Goal: Task Accomplishment & Management: Manage account settings

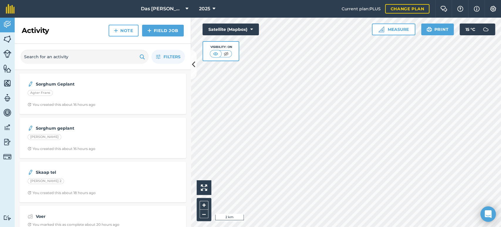
click at [495, 215] on body "Das [PERSON_NAME] 2025 Current plan : PLUS Change plan Farm Chat Help Info Sett…" at bounding box center [250, 113] width 501 height 227
click at [492, 216] on icon "Open Intercom Messenger" at bounding box center [489, 214] width 8 height 8
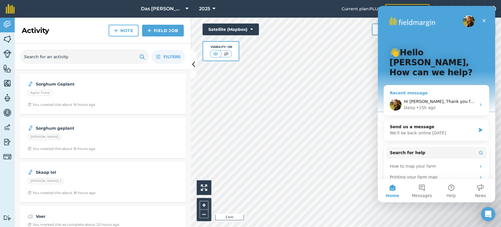
click at [441, 105] on div "Daisy • 15h ago" at bounding box center [440, 108] width 72 height 6
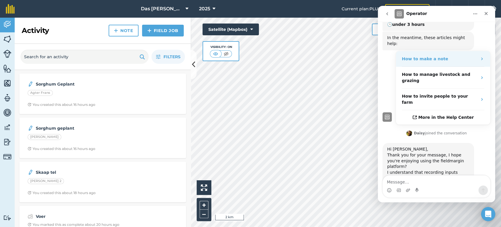
scroll to position [108, 0]
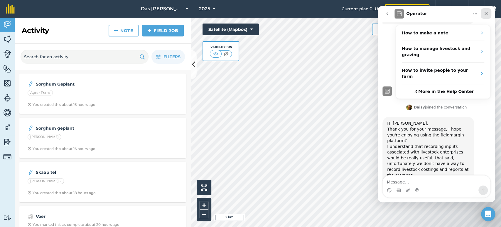
click at [486, 16] on div "Close" at bounding box center [486, 13] width 11 height 11
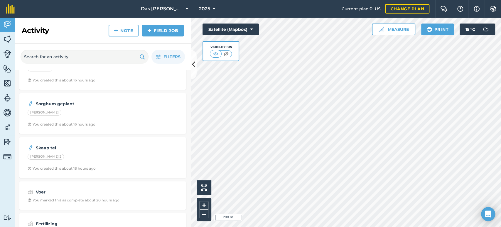
scroll to position [42, 0]
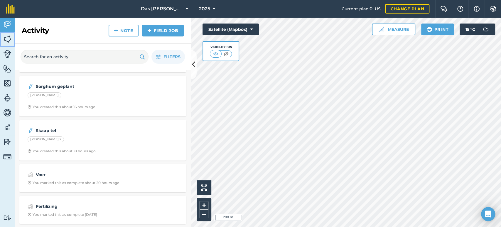
click at [4, 40] on img at bounding box center [7, 39] width 8 height 9
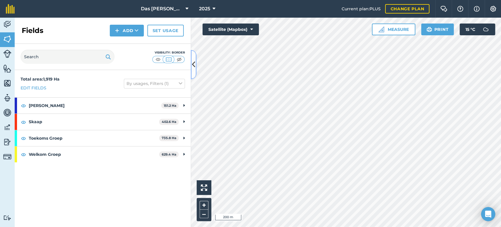
click at [194, 63] on icon at bounding box center [193, 64] width 3 height 10
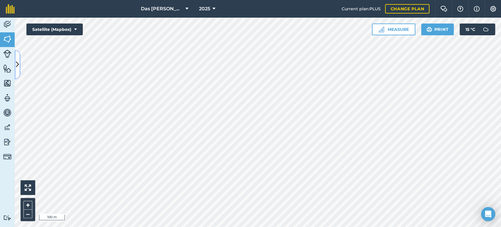
click at [17, 54] on button at bounding box center [18, 64] width 6 height 29
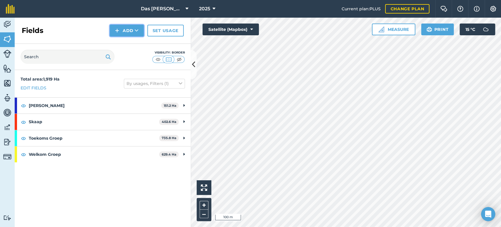
click at [136, 32] on icon at bounding box center [137, 31] width 4 height 6
click at [132, 44] on link "Draw" at bounding box center [127, 43] width 32 height 13
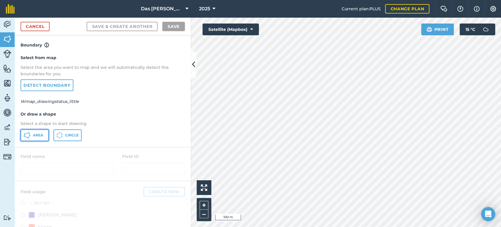
click at [38, 136] on span "Area" at bounding box center [38, 135] width 10 height 5
click at [295, 4] on div "Das Ram Boerdery 2025 Current plan : PLUS Change plan Farm Chat Help Info Setti…" at bounding box center [250, 113] width 501 height 227
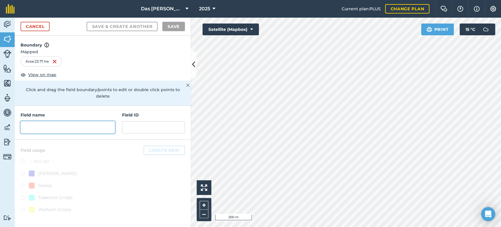
drag, startPoint x: 98, startPoint y: 124, endPoint x: 158, endPoint y: 124, distance: 59.9
click at [98, 124] on input "text" at bounding box center [68, 127] width 95 height 12
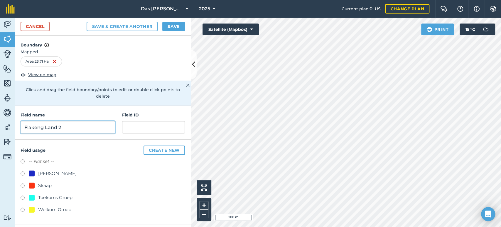
type input "Flakeng Land 2"
click at [47, 170] on div "[PERSON_NAME]" at bounding box center [57, 173] width 38 height 7
radio input "true"
click at [169, 26] on button "Save" at bounding box center [173, 26] width 23 height 9
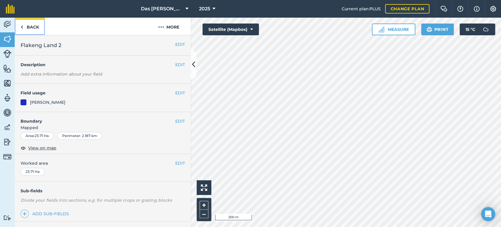
click at [33, 31] on link "Back" at bounding box center [30, 26] width 30 height 17
click at [175, 44] on button "EDIT" at bounding box center [180, 44] width 10 height 6
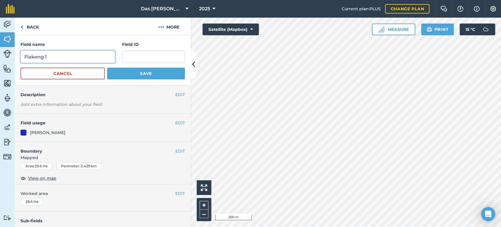
click at [43, 55] on input "Flakeng 1" at bounding box center [68, 57] width 95 height 12
type input "Flakeng Land 1"
click at [134, 72] on button "Save" at bounding box center [146, 74] width 78 height 12
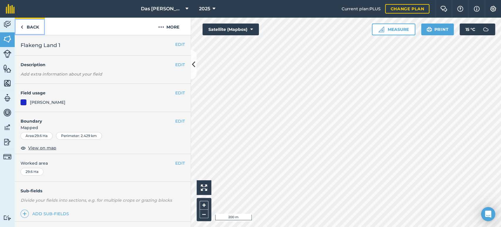
click at [27, 28] on link "Back" at bounding box center [30, 26] width 30 height 17
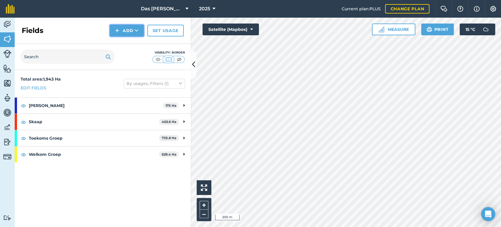
click at [139, 34] on button "Add" at bounding box center [127, 31] width 34 height 12
click at [136, 42] on link "Draw" at bounding box center [127, 43] width 32 height 13
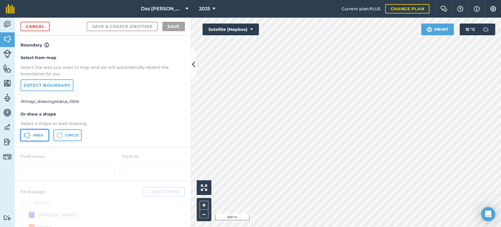
click at [42, 134] on span "Area" at bounding box center [38, 135] width 10 height 5
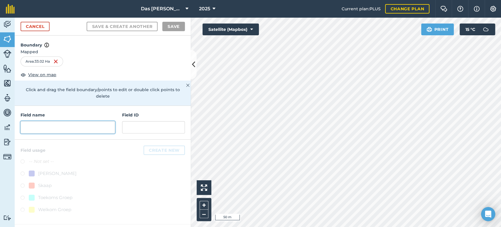
click at [82, 121] on input "text" at bounding box center [68, 127] width 95 height 12
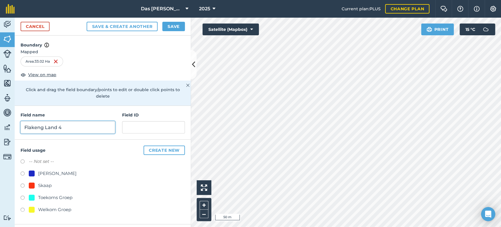
type input "Flakeng Land 4"
click at [45, 170] on div "[PERSON_NAME]" at bounding box center [57, 173] width 38 height 7
radio input "true"
click at [172, 25] on button "Save" at bounding box center [173, 26] width 23 height 9
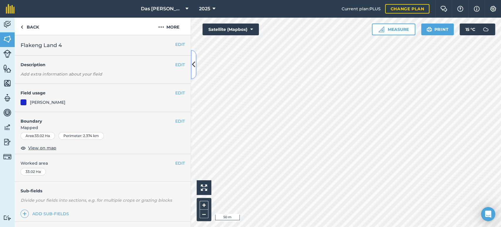
click at [194, 63] on icon at bounding box center [193, 64] width 3 height 10
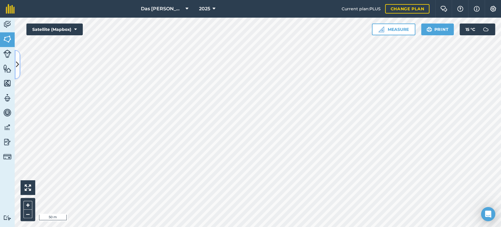
click at [17, 67] on icon at bounding box center [17, 64] width 3 height 10
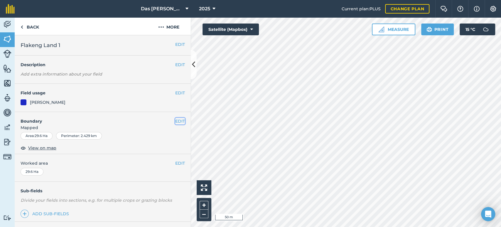
click at [175, 120] on button "EDIT" at bounding box center [180, 121] width 10 height 6
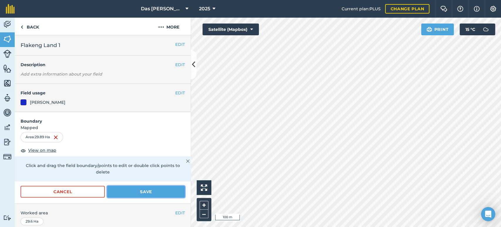
click at [157, 192] on button "Save" at bounding box center [146, 192] width 78 height 12
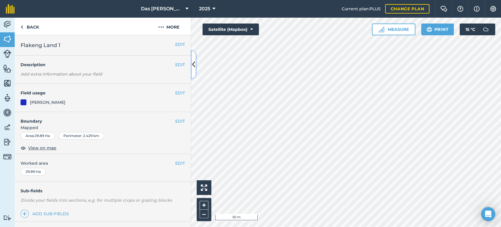
click at [193, 68] on icon at bounding box center [193, 64] width 3 height 10
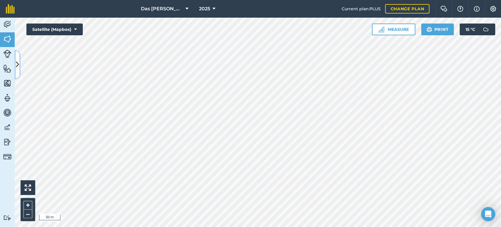
click at [20, 66] on button at bounding box center [18, 64] width 6 height 29
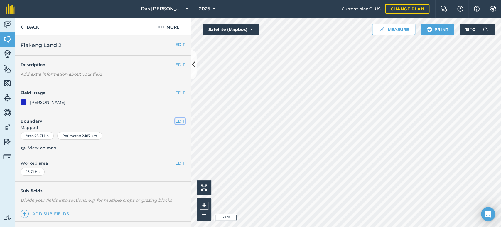
click at [175, 121] on button "EDIT" at bounding box center [180, 121] width 10 height 6
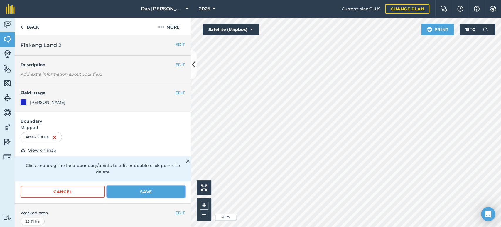
click at [147, 188] on button "Save" at bounding box center [146, 192] width 78 height 12
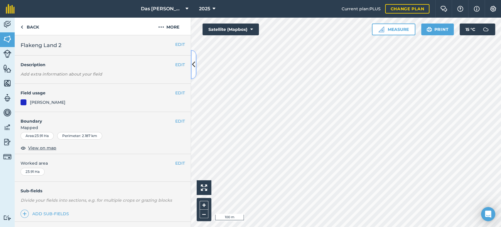
click at [192, 71] on button at bounding box center [194, 64] width 6 height 29
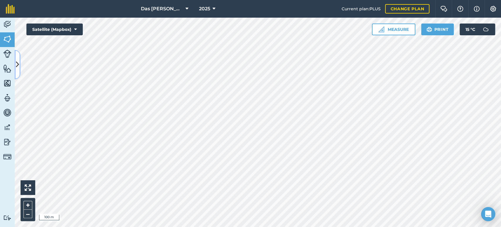
click at [20, 69] on button at bounding box center [18, 64] width 6 height 29
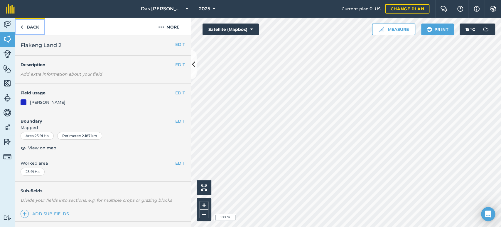
drag, startPoint x: 30, startPoint y: 30, endPoint x: 34, endPoint y: 35, distance: 6.1
click at [30, 30] on link "Back" at bounding box center [30, 26] width 30 height 17
click at [33, 28] on link "Back" at bounding box center [30, 26] width 30 height 17
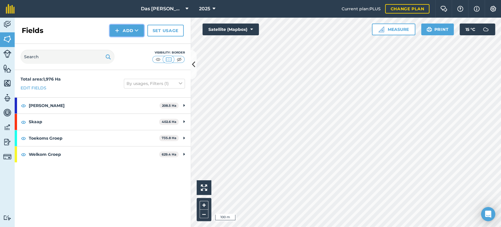
click at [136, 33] on icon at bounding box center [137, 31] width 4 height 6
click at [127, 44] on link "Draw" at bounding box center [127, 43] width 32 height 13
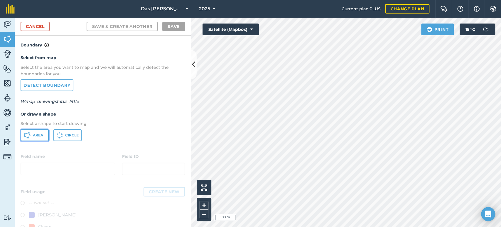
click at [41, 133] on span "Area" at bounding box center [38, 135] width 10 height 5
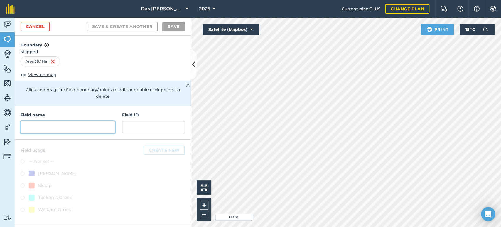
click at [89, 121] on input "text" at bounding box center [68, 127] width 95 height 12
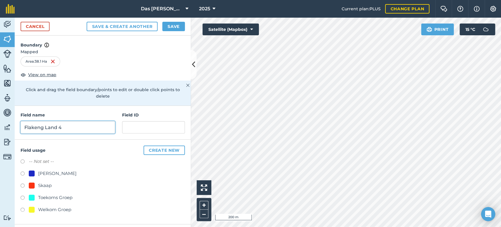
type input "Flakeng Land 4"
click at [43, 170] on div "[PERSON_NAME]" at bounding box center [57, 173] width 38 height 7
radio input "true"
click at [177, 26] on button "Save" at bounding box center [173, 26] width 23 height 9
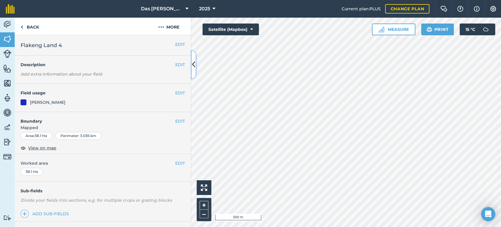
click at [193, 66] on icon at bounding box center [193, 64] width 3 height 10
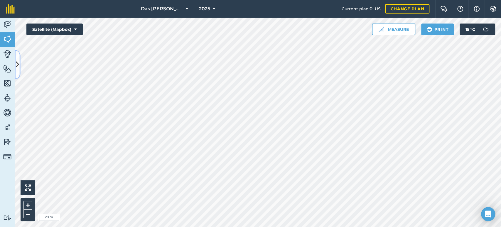
click at [16, 69] on icon at bounding box center [17, 64] width 3 height 10
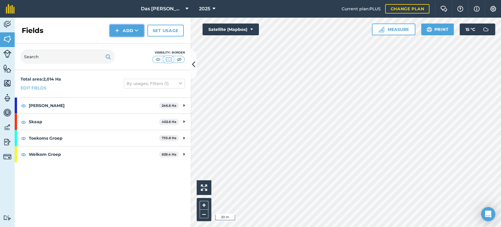
click at [139, 33] on button "Add" at bounding box center [127, 31] width 34 height 12
click at [131, 43] on link "Draw" at bounding box center [127, 43] width 32 height 13
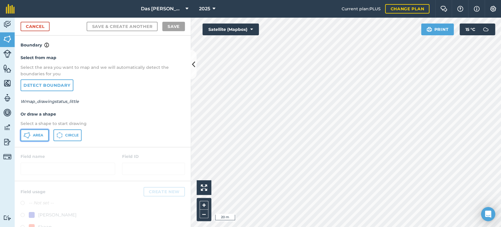
click at [42, 133] on span "Area" at bounding box center [38, 135] width 10 height 5
click at [45, 29] on link "Cancel" at bounding box center [35, 26] width 29 height 9
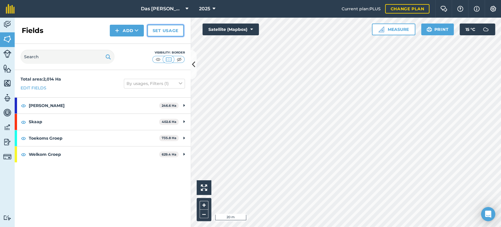
click at [158, 36] on link "Set usage" at bounding box center [165, 31] width 36 height 12
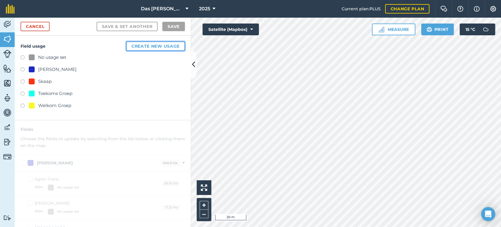
click at [149, 46] on button "Create new usage" at bounding box center [155, 45] width 59 height 9
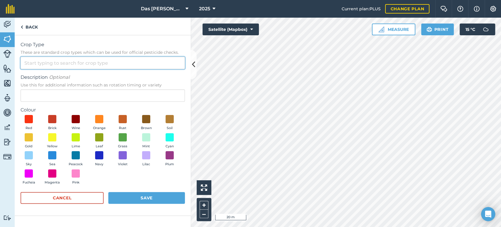
click at [59, 64] on input "Crop Type These are standard crop types which can be used for official pesticid…" at bounding box center [103, 63] width 164 height 12
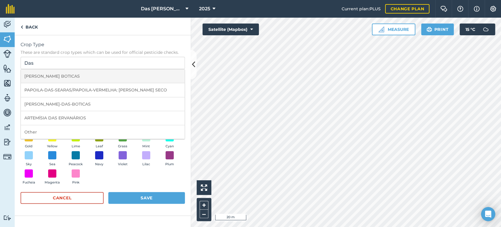
drag, startPoint x: 78, startPoint y: 80, endPoint x: 75, endPoint y: 77, distance: 3.8
click at [78, 80] on li "[PERSON_NAME] BOTICAS" at bounding box center [103, 76] width 164 height 14
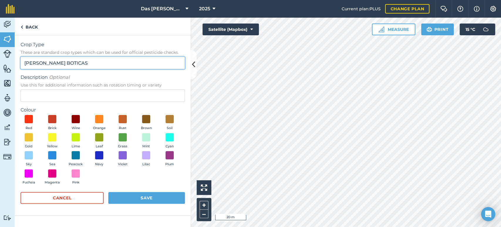
click at [89, 60] on input "[PERSON_NAME] BOTICAS" at bounding box center [103, 63] width 164 height 12
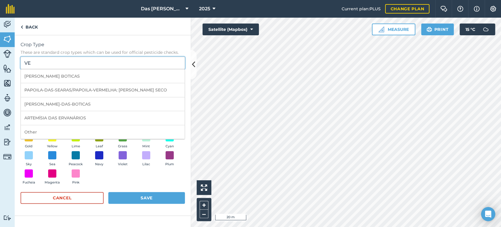
type input "V"
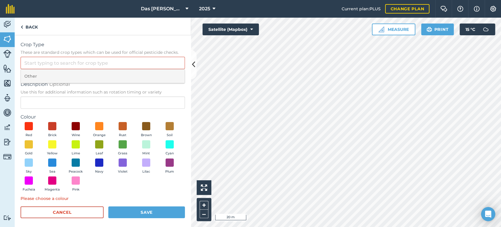
click at [38, 72] on li "Other" at bounding box center [103, 76] width 164 height 14
type input "Other"
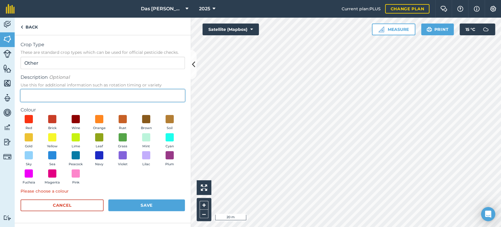
click at [35, 93] on input "Description Optional Use this for additional information such as rotation timin…" at bounding box center [103, 95] width 164 height 12
type input "Daspoort Kampies"
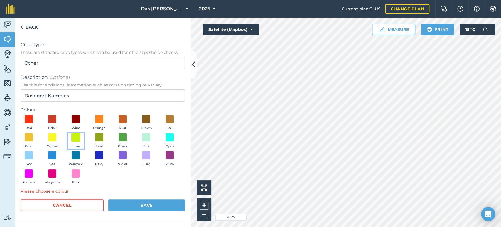
click at [78, 139] on span at bounding box center [75, 136] width 9 height 9
click at [141, 201] on button "Save" at bounding box center [146, 205] width 77 height 12
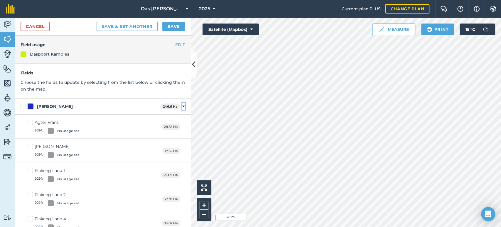
click at [182, 107] on icon at bounding box center [183, 106] width 3 height 5
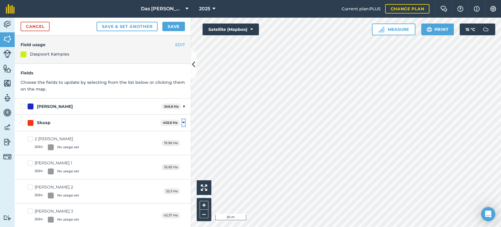
click at [182, 120] on icon at bounding box center [183, 122] width 3 height 5
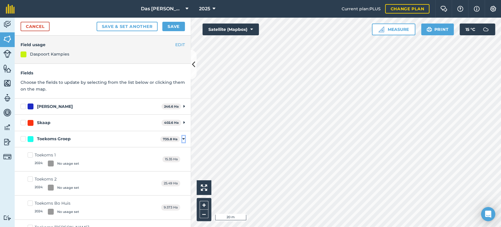
click at [182, 140] on icon at bounding box center [183, 138] width 3 height 5
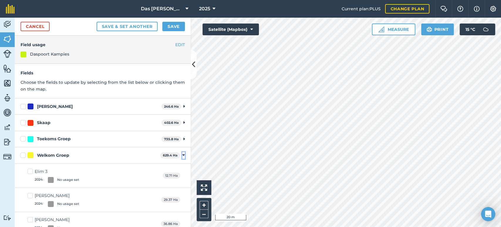
click at [182, 155] on icon at bounding box center [183, 154] width 3 height 5
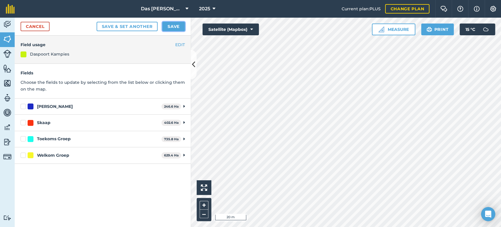
click at [175, 28] on button "Save" at bounding box center [173, 26] width 23 height 9
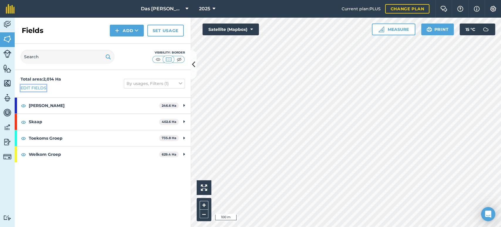
click at [32, 87] on link "Edit fields" at bounding box center [34, 88] width 26 height 6
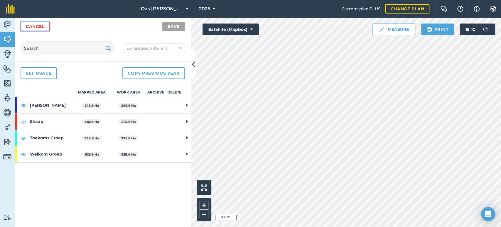
click at [42, 28] on link "Cancel" at bounding box center [35, 26] width 29 height 9
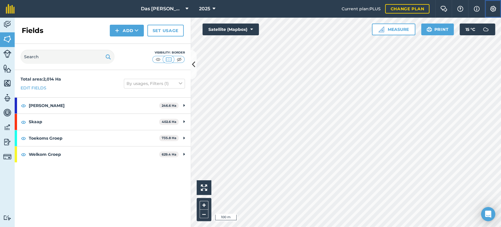
click at [493, 11] on img at bounding box center [493, 9] width 7 height 6
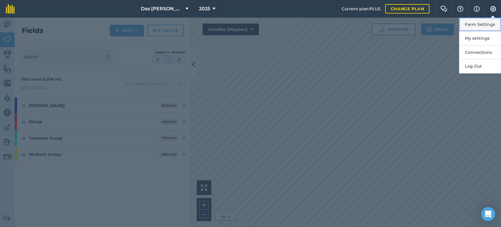
click at [481, 26] on button "Farm Settings" at bounding box center [480, 25] width 42 height 14
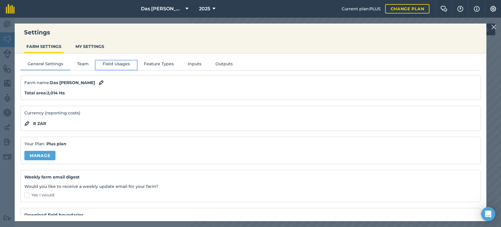
click at [109, 63] on button "Field Usages" at bounding box center [116, 64] width 41 height 9
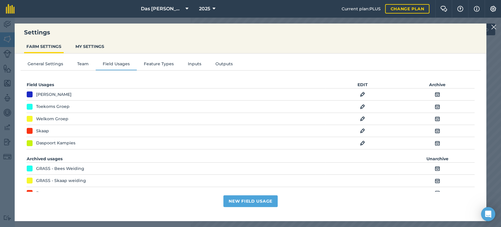
click at [494, 26] on img at bounding box center [493, 26] width 5 height 7
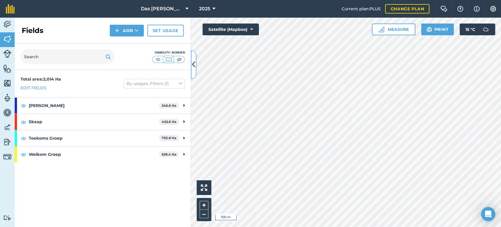
click at [195, 61] on icon at bounding box center [193, 64] width 3 height 10
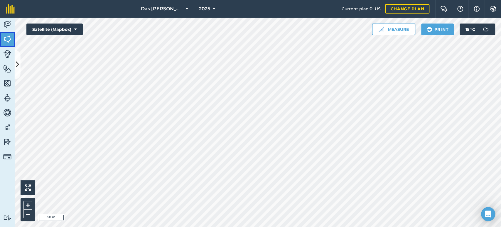
click at [10, 41] on img at bounding box center [7, 39] width 8 height 9
click at [19, 68] on icon at bounding box center [17, 64] width 3 height 10
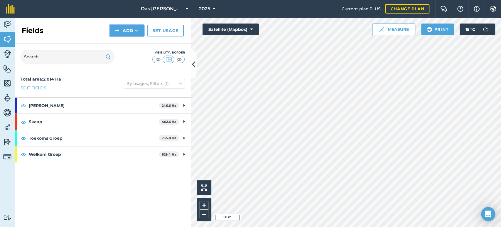
click at [140, 31] on button "Add" at bounding box center [127, 31] width 34 height 12
click at [135, 41] on link "Draw" at bounding box center [127, 43] width 32 height 13
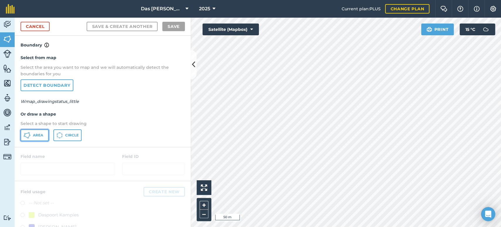
click at [34, 133] on span "Area" at bounding box center [38, 135] width 10 height 5
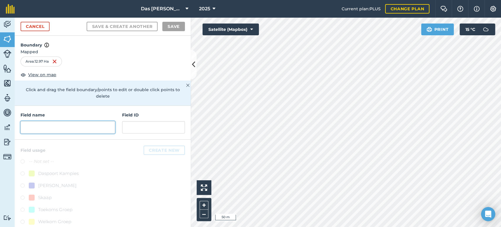
click at [98, 131] on input "text" at bounding box center [68, 127] width 95 height 12
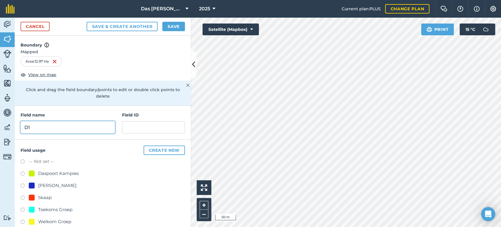
type input "D1"
click at [62, 171] on div "Daspoort Kampies" at bounding box center [58, 173] width 41 height 7
radio input "true"
click at [181, 28] on button "Save" at bounding box center [173, 26] width 23 height 9
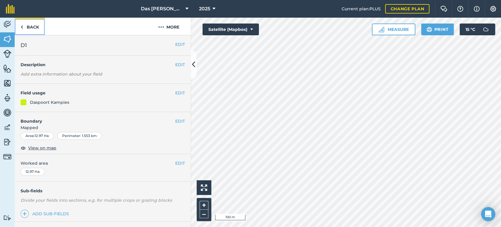
click at [28, 25] on link "Back" at bounding box center [30, 26] width 30 height 17
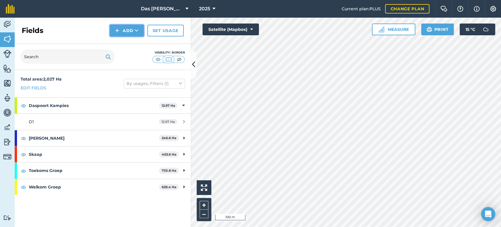
click at [139, 33] on button "Add" at bounding box center [127, 31] width 34 height 12
click at [133, 43] on link "Draw" at bounding box center [127, 43] width 32 height 13
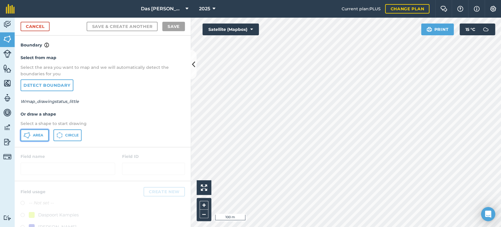
click at [37, 133] on span "Area" at bounding box center [38, 135] width 10 height 5
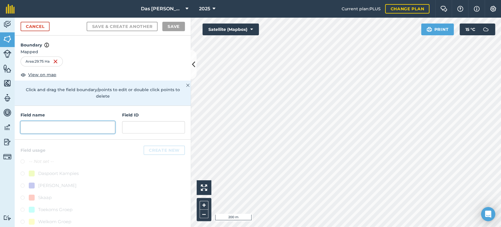
click at [90, 126] on input "text" at bounding box center [68, 127] width 95 height 12
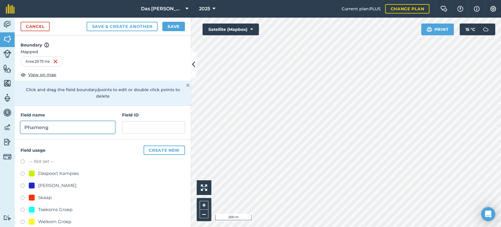
type input "Phameng"
click at [61, 171] on div "Daspoort Kampies" at bounding box center [58, 173] width 41 height 7
radio input "true"
click at [184, 29] on button "Save" at bounding box center [173, 26] width 23 height 9
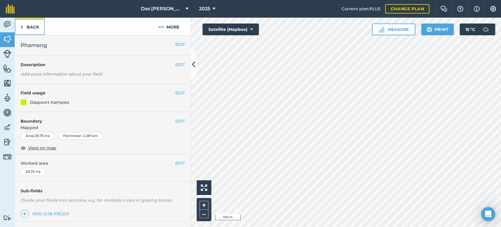
click at [27, 25] on link "Back" at bounding box center [30, 26] width 30 height 17
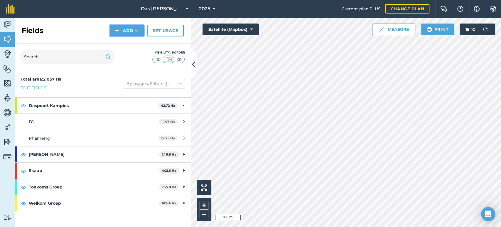
click at [132, 35] on button "Add" at bounding box center [127, 31] width 34 height 12
click at [137, 45] on link "Draw" at bounding box center [127, 43] width 32 height 13
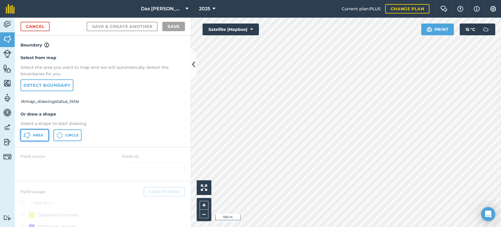
click at [38, 137] on button "Area" at bounding box center [35, 135] width 28 height 12
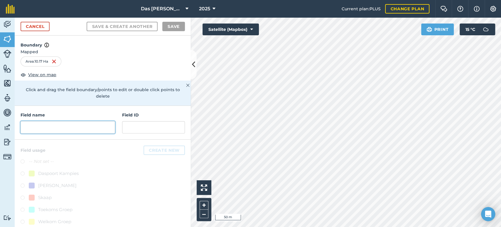
click at [87, 131] on input "text" at bounding box center [68, 127] width 95 height 12
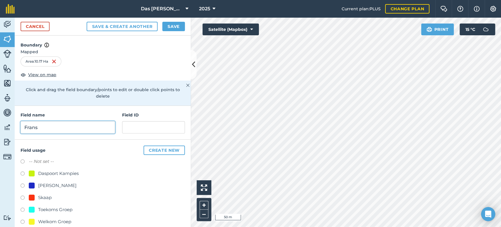
type input "Frans"
click at [51, 172] on div "Daspoort Kampies" at bounding box center [58, 173] width 41 height 7
radio input "true"
click at [169, 23] on button "Save" at bounding box center [173, 26] width 23 height 9
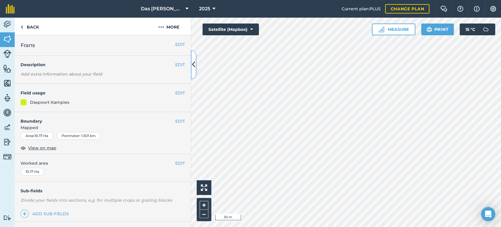
click at [194, 63] on icon at bounding box center [193, 64] width 3 height 10
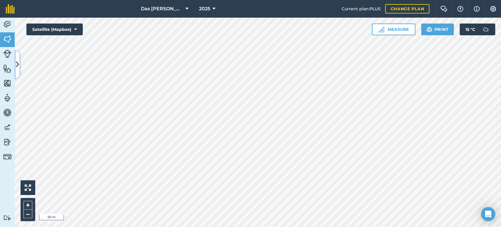
click at [18, 67] on icon at bounding box center [17, 64] width 3 height 10
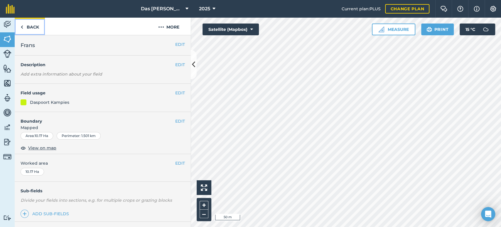
click at [31, 27] on link "Back" at bounding box center [30, 26] width 30 height 17
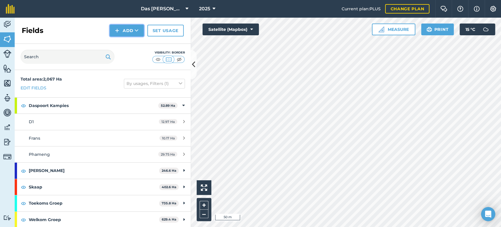
click at [132, 32] on button "Add" at bounding box center [127, 31] width 34 height 12
click at [127, 43] on link "Draw" at bounding box center [127, 43] width 32 height 13
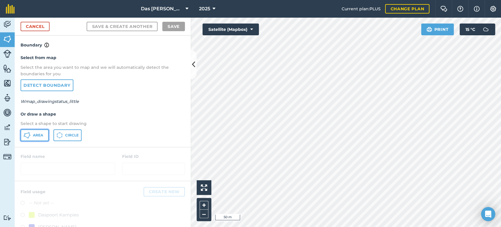
click at [30, 132] on icon at bounding box center [26, 135] width 7 height 7
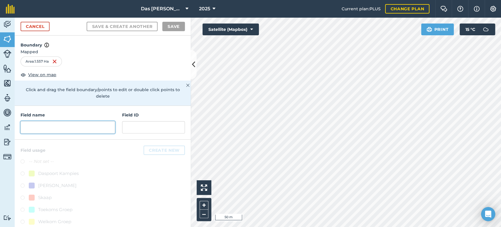
click at [92, 126] on input "text" at bounding box center [68, 127] width 95 height 12
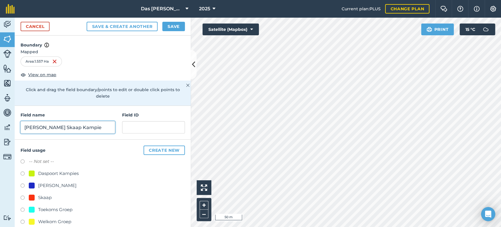
type input "[PERSON_NAME] Skaap Kampie"
click at [47, 172] on div "Daspoort Kampies" at bounding box center [58, 173] width 41 height 7
radio input "true"
click at [168, 26] on button "Save" at bounding box center [173, 26] width 23 height 9
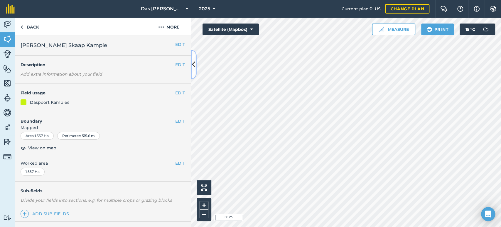
click at [196, 70] on button at bounding box center [194, 64] width 6 height 29
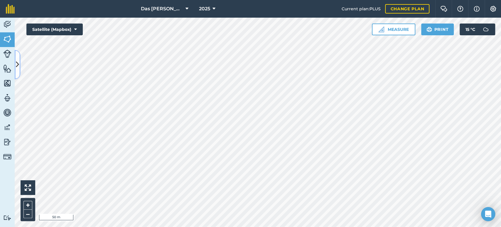
click at [19, 63] on button at bounding box center [18, 64] width 6 height 29
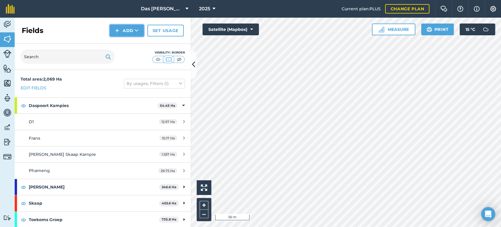
click at [125, 33] on button "Add" at bounding box center [127, 31] width 34 height 12
click at [133, 41] on link "Draw" at bounding box center [127, 43] width 32 height 13
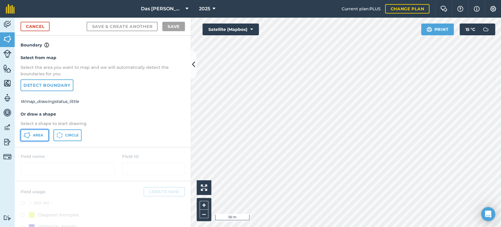
click at [35, 135] on span "Area" at bounding box center [38, 135] width 10 height 5
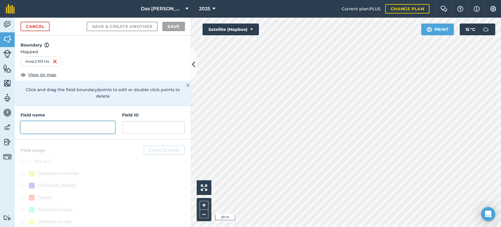
click at [85, 129] on input "text" at bounding box center [68, 127] width 95 height 12
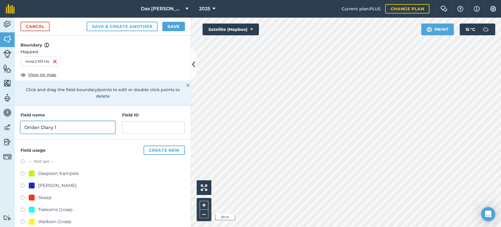
type input "Onder Diary 1"
click at [74, 172] on div "Daspoort Kampies" at bounding box center [58, 173] width 41 height 7
radio input "true"
click at [172, 25] on button "Save" at bounding box center [173, 26] width 23 height 9
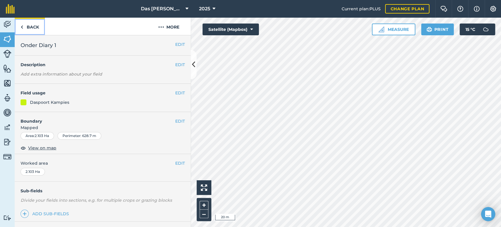
click at [38, 26] on link "Back" at bounding box center [30, 26] width 30 height 17
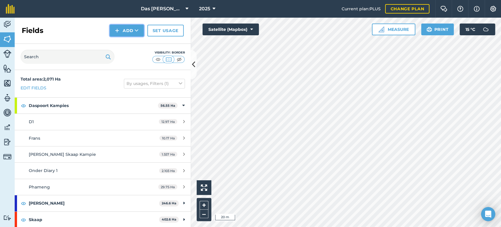
click at [136, 28] on icon at bounding box center [137, 31] width 4 height 6
click at [134, 42] on link "Draw" at bounding box center [127, 43] width 32 height 13
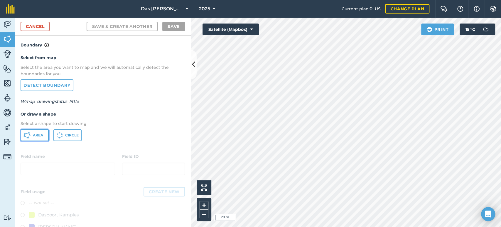
drag, startPoint x: 42, startPoint y: 131, endPoint x: 48, endPoint y: 130, distance: 6.3
click at [42, 131] on button "Area" at bounding box center [35, 135] width 28 height 12
click at [201, 189] on div "Click to start drawing i 20 m + – Satellite (Mapbox) Print 15 ° C" at bounding box center [346, 122] width 310 height 209
click at [443, 16] on div "Das Ram Boerdery 2025 Current plan : PLUS Change plan Farm Chat Help Info Setti…" at bounding box center [250, 113] width 501 height 227
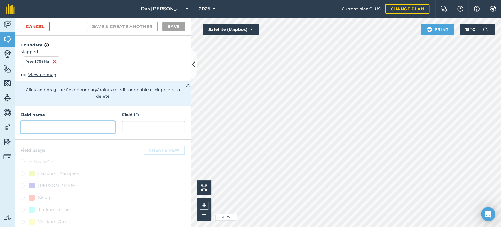
click at [53, 127] on input "text" at bounding box center [68, 127] width 95 height 12
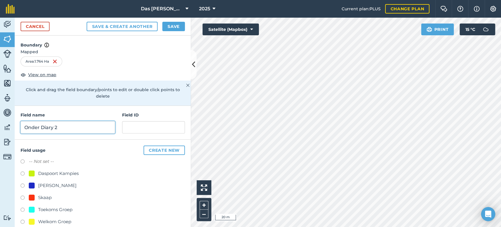
type input "Onder Diary 2"
click at [47, 172] on div "Daspoort Kampies" at bounding box center [58, 173] width 41 height 7
radio input "true"
click at [178, 26] on button "Save" at bounding box center [173, 26] width 23 height 9
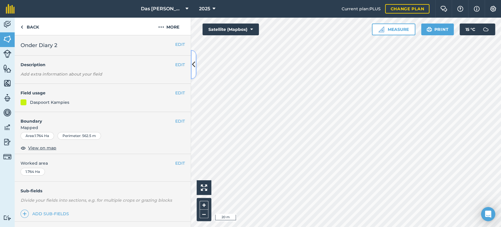
click at [193, 60] on icon at bounding box center [193, 64] width 3 height 10
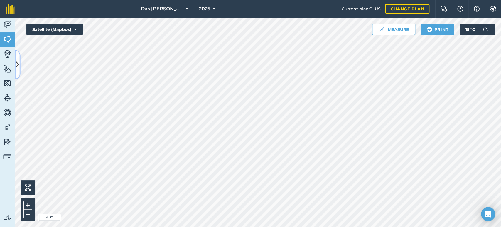
click at [19, 72] on button at bounding box center [18, 64] width 6 height 29
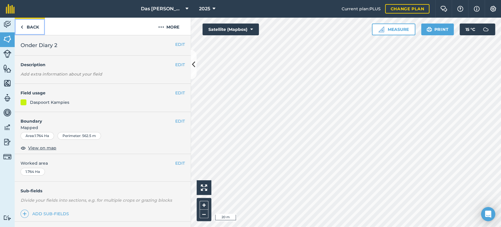
click at [33, 24] on link "Back" at bounding box center [30, 26] width 30 height 17
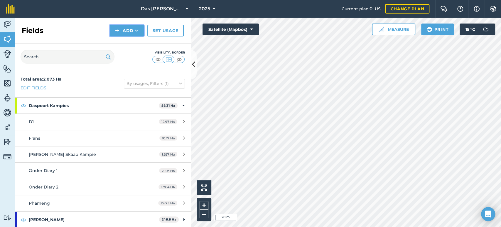
click at [135, 34] on button "Add" at bounding box center [127, 31] width 34 height 12
click at [127, 45] on link "Draw" at bounding box center [127, 43] width 32 height 13
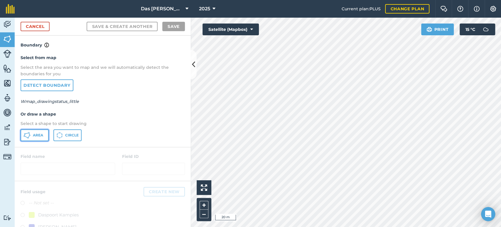
click at [40, 133] on span "Area" at bounding box center [38, 135] width 10 height 5
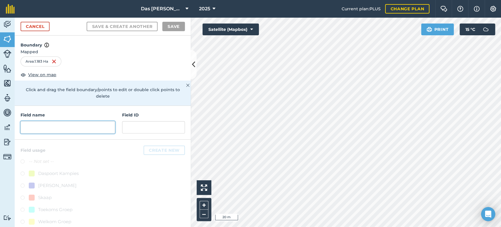
click at [58, 126] on input "text" at bounding box center [68, 127] width 95 height 12
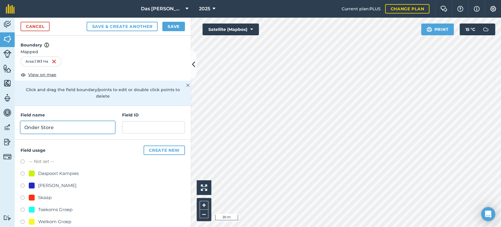
type input "Onder Store"
click at [49, 173] on div "Daspoort Kampies" at bounding box center [58, 173] width 41 height 7
radio input "true"
click at [179, 28] on button "Save" at bounding box center [173, 26] width 23 height 9
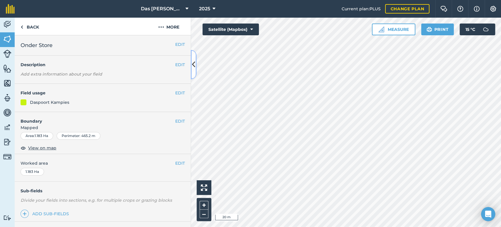
click at [196, 66] on button at bounding box center [194, 64] width 6 height 29
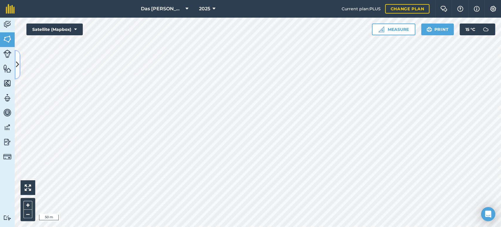
click at [19, 63] on button at bounding box center [18, 64] width 6 height 29
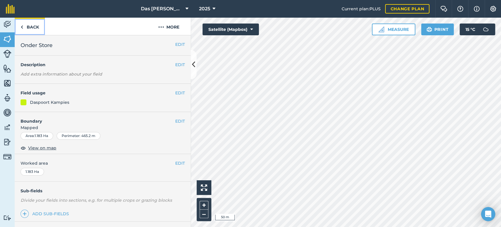
click at [26, 33] on link "Back" at bounding box center [30, 26] width 30 height 17
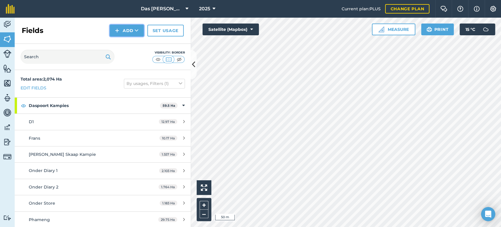
click at [127, 33] on button "Add" at bounding box center [127, 31] width 34 height 12
click at [136, 43] on link "Draw" at bounding box center [127, 43] width 32 height 13
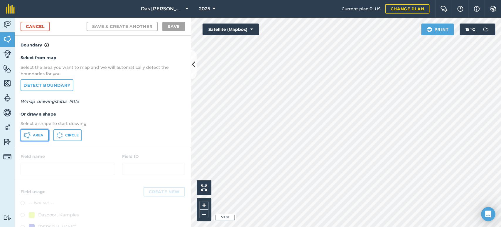
click at [30, 134] on icon at bounding box center [29, 134] width 1 height 1
click at [253, 28] on button "Satellite (Mapbox)" at bounding box center [231, 29] width 56 height 12
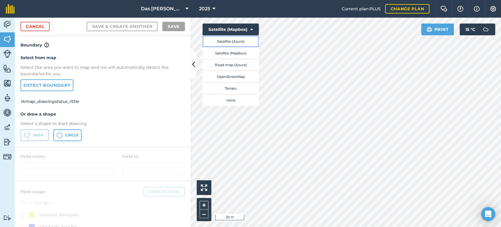
click at [243, 41] on button "Satellite (Azure)" at bounding box center [231, 41] width 56 height 12
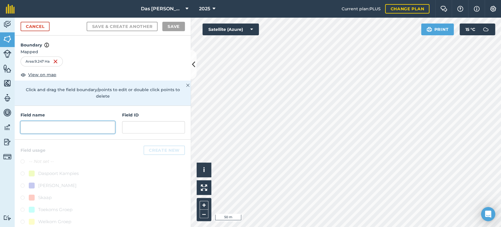
click at [87, 129] on input "text" at bounding box center [68, 127] width 95 height 12
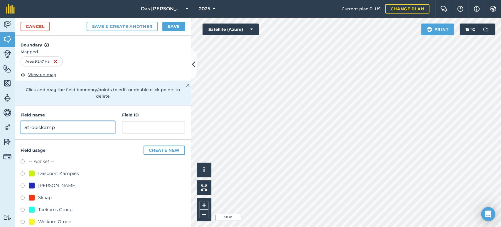
type input "Strooiskamp"
click at [57, 172] on div "Daspoort Kampies" at bounding box center [58, 173] width 41 height 7
radio input "true"
click at [171, 25] on button "Save" at bounding box center [173, 26] width 23 height 9
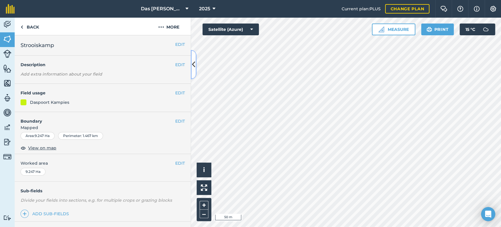
click at [193, 70] on button at bounding box center [194, 64] width 6 height 29
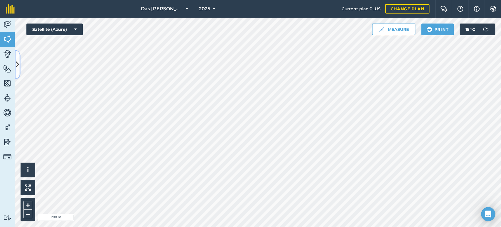
click at [16, 68] on icon at bounding box center [17, 64] width 3 height 10
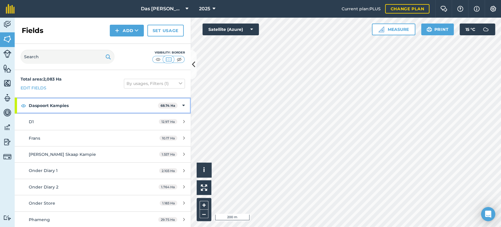
click at [180, 103] on div "Daspoort Kampies 68.74 Ha" at bounding box center [103, 106] width 176 height 16
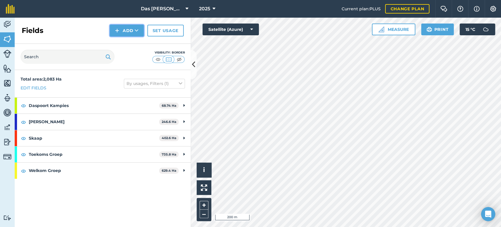
click at [132, 34] on button "Add" at bounding box center [127, 31] width 34 height 12
click at [133, 41] on link "Draw" at bounding box center [127, 43] width 32 height 13
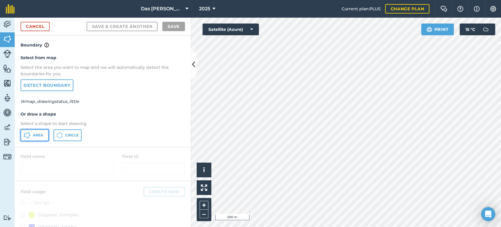
click at [40, 135] on span "Area" at bounding box center [38, 135] width 10 height 5
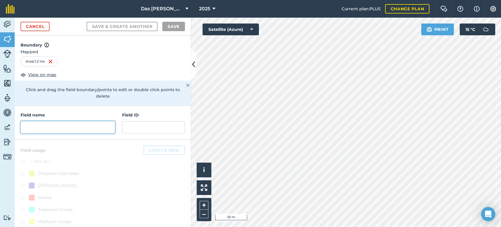
click at [97, 126] on input "text" at bounding box center [68, 127] width 95 height 12
type input "S"
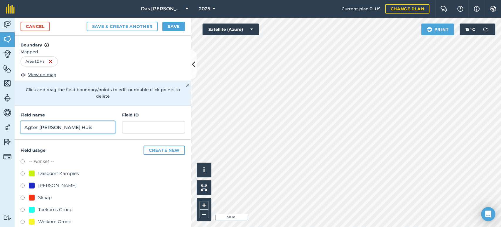
type input "Agter [PERSON_NAME] Huis"
click at [71, 173] on div "Daspoort Kampies" at bounding box center [58, 173] width 41 height 7
radio input "true"
click at [167, 27] on button "Save" at bounding box center [173, 26] width 23 height 9
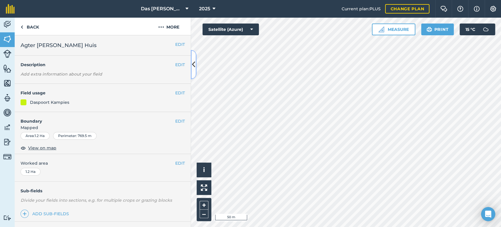
click at [191, 61] on button at bounding box center [194, 64] width 6 height 29
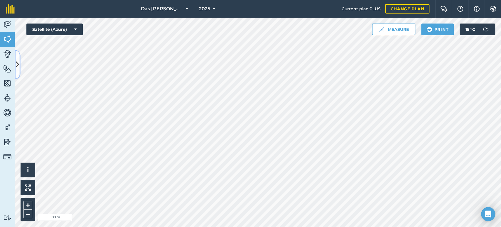
click at [17, 54] on button at bounding box center [18, 64] width 6 height 29
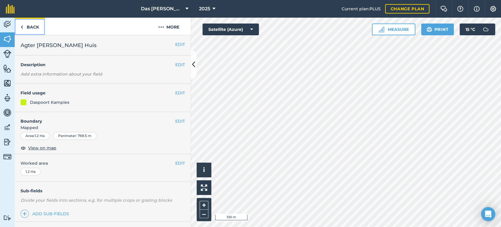
click at [40, 27] on link "Back" at bounding box center [30, 26] width 30 height 17
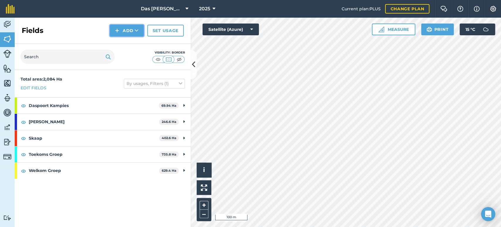
click at [137, 30] on icon at bounding box center [137, 31] width 4 height 6
click at [139, 44] on link "Draw" at bounding box center [127, 43] width 32 height 13
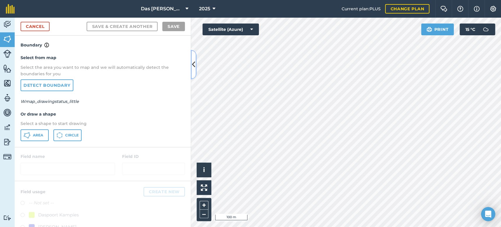
click at [195, 65] on icon at bounding box center [193, 64] width 3 height 10
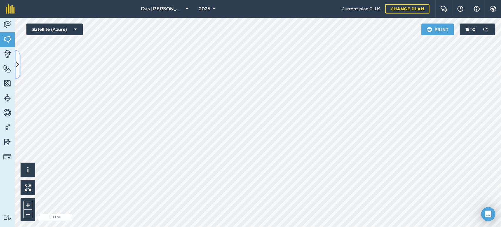
click at [18, 66] on icon at bounding box center [17, 64] width 3 height 10
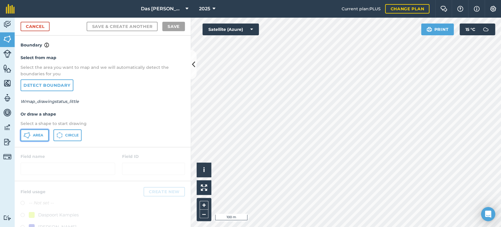
click at [35, 135] on span "Area" at bounding box center [38, 135] width 10 height 5
click at [193, 70] on icon at bounding box center [193, 64] width 3 height 10
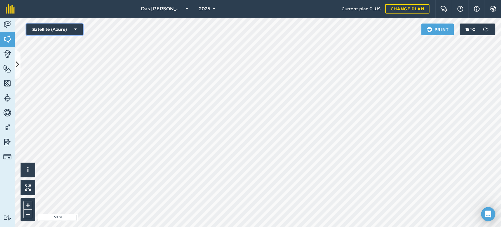
click at [75, 32] on icon at bounding box center [75, 29] width 3 height 6
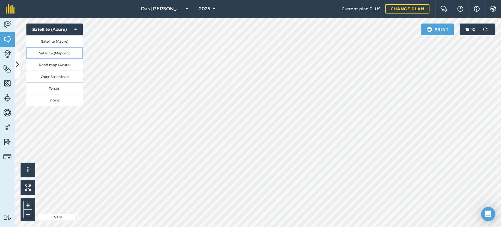
click at [66, 50] on button "Satellite (Mapbox)" at bounding box center [54, 53] width 56 height 12
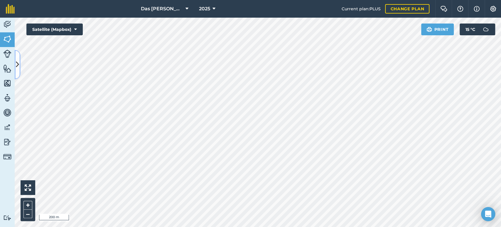
click at [19, 62] on button at bounding box center [18, 64] width 6 height 29
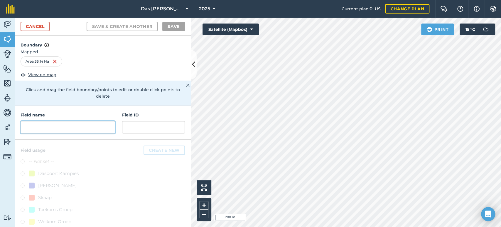
click at [41, 127] on input "text" at bounding box center [68, 127] width 95 height 12
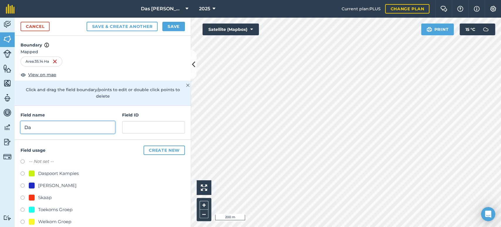
type input "D"
type input "Pivot [PERSON_NAME]"
click at [49, 173] on div "Daspoort Kampies" at bounding box center [58, 173] width 41 height 7
radio input "true"
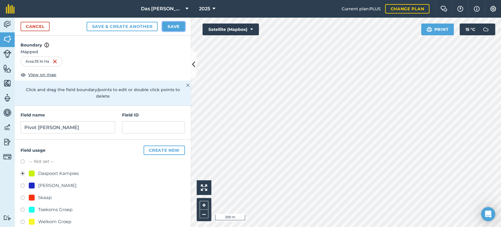
click at [173, 30] on button "Save" at bounding box center [173, 26] width 23 height 9
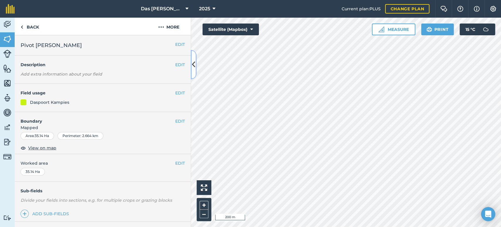
click at [194, 63] on icon at bounding box center [193, 64] width 3 height 10
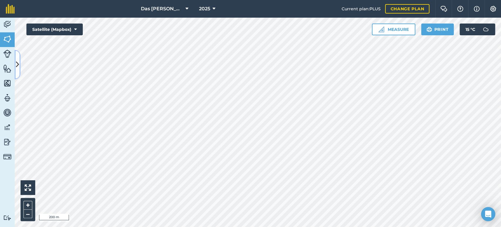
click at [18, 72] on button at bounding box center [18, 64] width 6 height 29
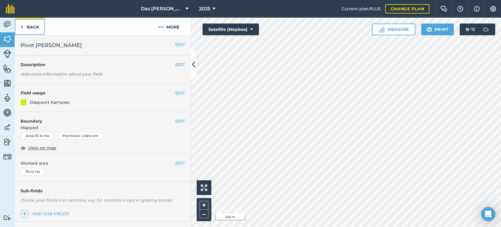
click at [25, 29] on link "Back" at bounding box center [30, 26] width 30 height 17
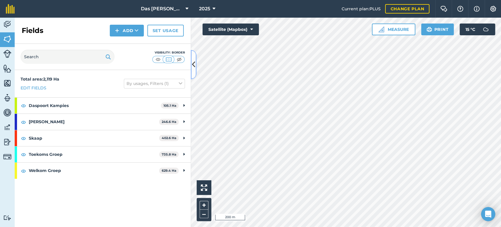
click at [195, 74] on button at bounding box center [194, 64] width 6 height 29
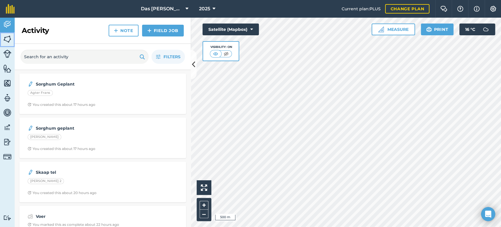
click at [9, 39] on img at bounding box center [7, 39] width 8 height 9
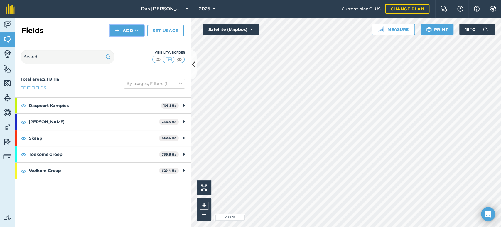
click at [138, 31] on icon at bounding box center [137, 31] width 4 height 6
click at [160, 38] on div "Fields Add Draw Import Set usage" at bounding box center [103, 31] width 176 height 26
click at [169, 29] on link "Set usage" at bounding box center [165, 31] width 36 height 12
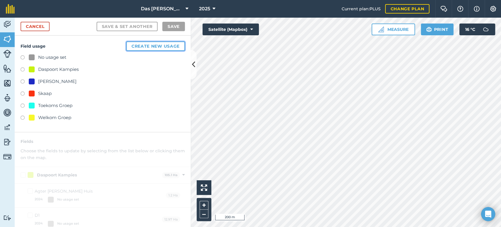
click at [146, 46] on button "Create new usage" at bounding box center [155, 45] width 59 height 9
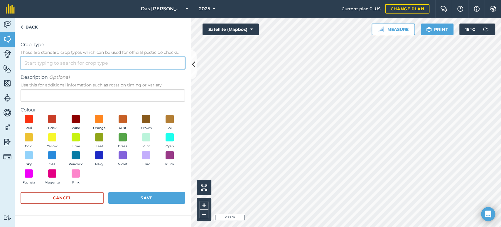
click at [108, 61] on input "Crop Type These are standard crop types which can be used for official pesticid…" at bounding box center [103, 63] width 164 height 12
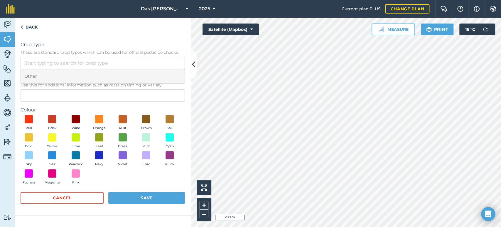
click at [92, 78] on li "Other" at bounding box center [103, 76] width 164 height 14
type input "Other"
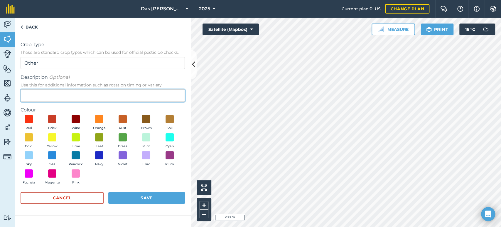
click at [69, 96] on input "Description Optional Use this for additional information such as rotation timin…" at bounding box center [103, 95] width 164 height 12
type input "Daspoort"
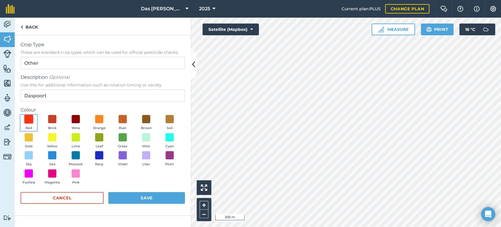
click at [30, 122] on span at bounding box center [28, 119] width 9 height 9
click at [137, 197] on button "Save" at bounding box center [146, 198] width 77 height 12
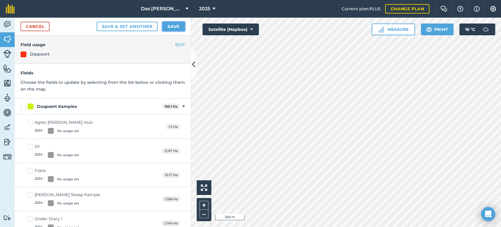
click at [179, 25] on button "Save" at bounding box center [173, 26] width 23 height 9
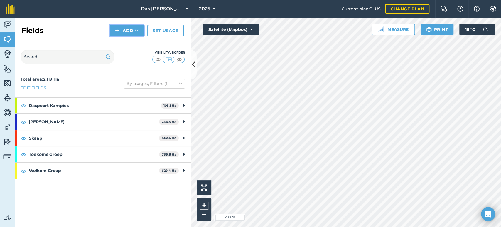
click at [136, 29] on icon at bounding box center [137, 31] width 4 height 6
click at [131, 41] on link "Draw" at bounding box center [127, 43] width 32 height 13
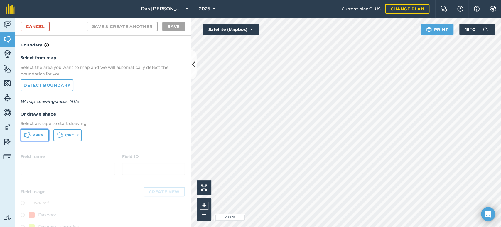
click at [30, 136] on icon at bounding box center [26, 135] width 7 height 7
click at [252, 32] on icon at bounding box center [252, 29] width 3 height 6
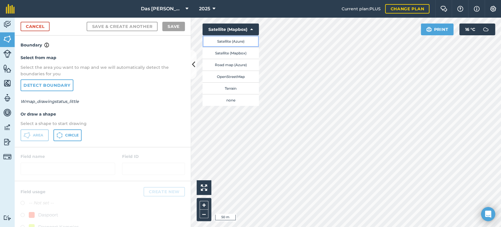
click at [245, 39] on button "Satellite (Azure)" at bounding box center [231, 41] width 56 height 12
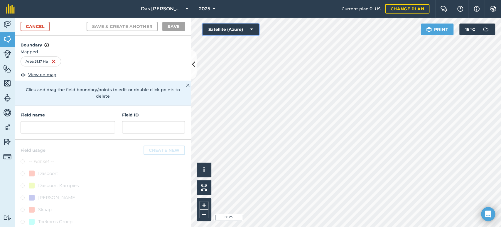
click at [251, 30] on icon at bounding box center [252, 29] width 3 height 6
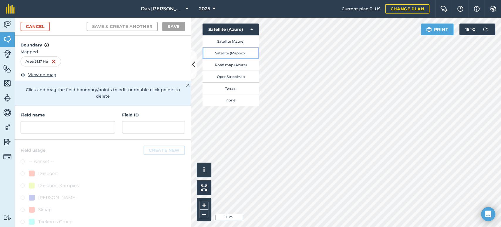
click at [246, 51] on button "Satellite (Mapbox)" at bounding box center [231, 53] width 56 height 12
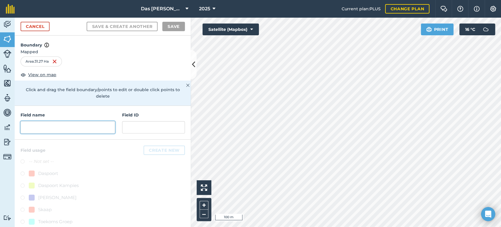
click at [77, 123] on input "text" at bounding box center [68, 127] width 95 height 12
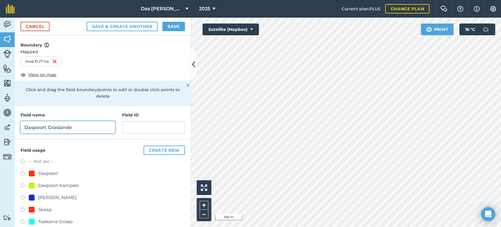
type input "Daspoort Graslande"
click at [48, 173] on div "Daspoort" at bounding box center [48, 173] width 20 height 7
radio input "true"
click at [172, 28] on button "Save" at bounding box center [173, 26] width 23 height 9
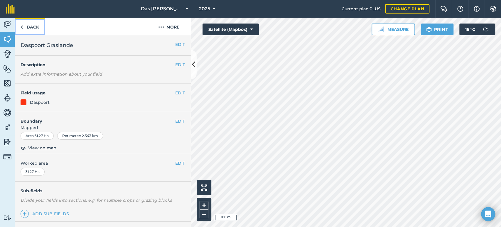
click at [23, 30] on link "Back" at bounding box center [30, 26] width 30 height 17
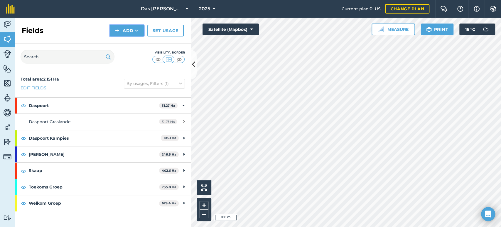
click at [134, 33] on button "Add" at bounding box center [127, 31] width 34 height 12
click at [131, 44] on link "Draw" at bounding box center [127, 43] width 32 height 13
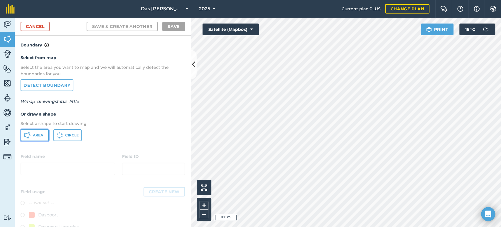
click at [40, 133] on span "Area" at bounding box center [38, 135] width 10 height 5
click at [48, 26] on link "Cancel" at bounding box center [35, 26] width 29 height 9
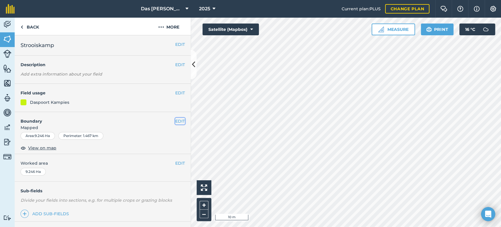
click at [175, 122] on button "EDIT" at bounding box center [180, 121] width 10 height 6
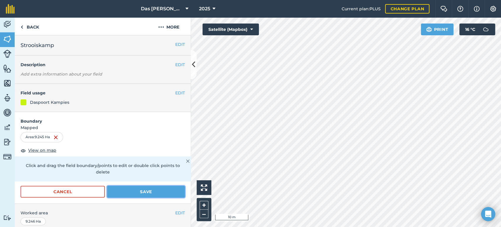
click at [156, 187] on button "Save" at bounding box center [146, 192] width 78 height 12
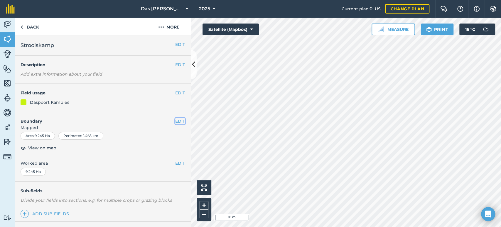
click at [176, 121] on button "EDIT" at bounding box center [180, 121] width 10 height 6
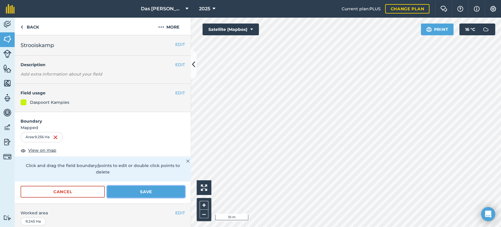
click at [151, 189] on button "Save" at bounding box center [146, 192] width 78 height 12
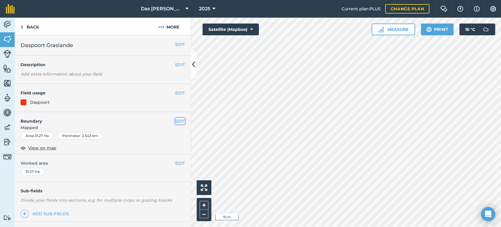
click at [176, 121] on button "EDIT" at bounding box center [180, 121] width 10 height 6
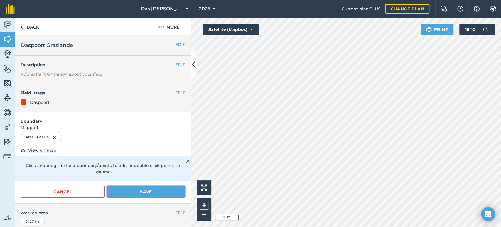
click at [174, 191] on button "Save" at bounding box center [146, 192] width 78 height 12
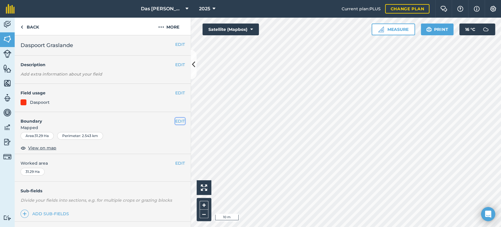
click at [176, 122] on button "EDIT" at bounding box center [180, 121] width 10 height 6
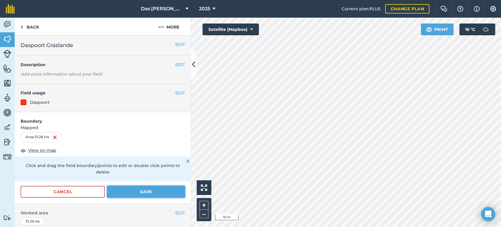
click at [162, 191] on button "Save" at bounding box center [146, 192] width 78 height 12
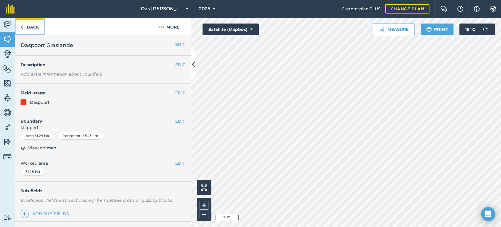
click at [36, 27] on link "Back" at bounding box center [30, 26] width 30 height 17
click at [34, 24] on link "Back" at bounding box center [30, 26] width 30 height 17
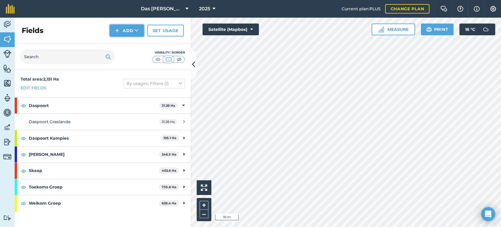
click at [120, 32] on button "Add" at bounding box center [127, 31] width 34 height 12
click at [129, 49] on link "Draw" at bounding box center [127, 43] width 32 height 13
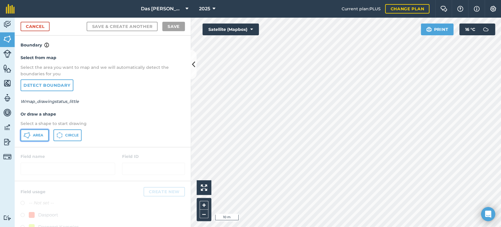
click at [38, 136] on span "Area" at bounding box center [38, 135] width 10 height 5
click at [232, 28] on button "Satellite (Mapbox)" at bounding box center [231, 29] width 56 height 12
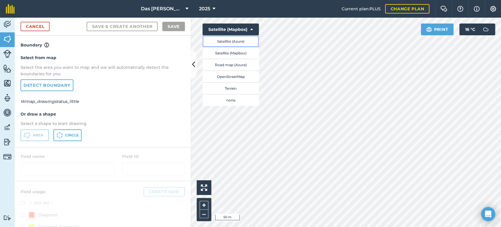
click at [234, 41] on button "Satellite (Azure)" at bounding box center [231, 41] width 56 height 12
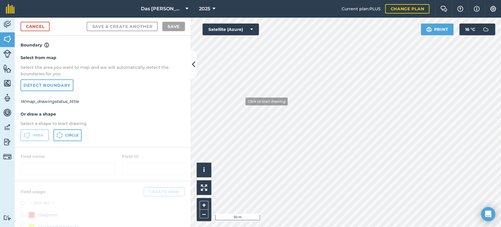
click at [179, 82] on div "Activity Fields Livestock Features Maps Team Vehicles Data Reporting Billing Tu…" at bounding box center [250, 122] width 501 height 209
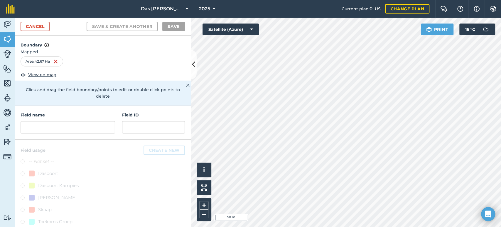
click at [409, 9] on div "Das Ram Boerdery 2025 Current plan : PLUS Change plan Farm Chat Help Info Setti…" at bounding box center [250, 113] width 501 height 227
click at [98, 129] on input "text" at bounding box center [68, 127] width 95 height 12
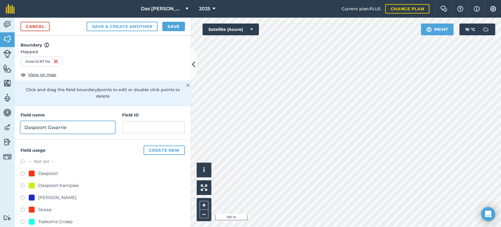
type input "Daspoort Gwarrie"
click at [52, 173] on div "Daspoort" at bounding box center [48, 173] width 20 height 7
radio input "true"
click at [178, 26] on button "Save" at bounding box center [173, 26] width 23 height 9
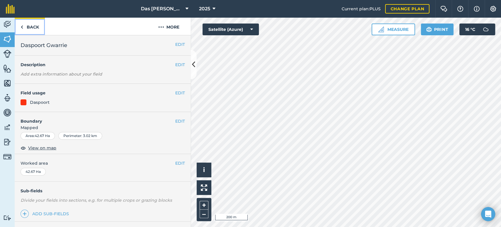
click at [36, 23] on link "Back" at bounding box center [30, 26] width 30 height 17
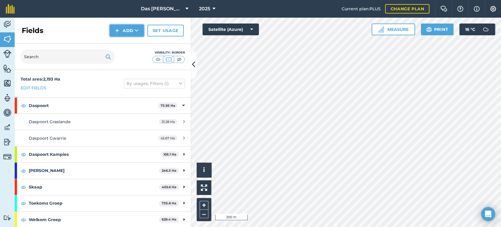
click at [139, 31] on icon at bounding box center [137, 31] width 4 height 6
click at [138, 34] on button "Add" at bounding box center [127, 31] width 34 height 12
click at [130, 44] on link "Draw" at bounding box center [127, 43] width 32 height 13
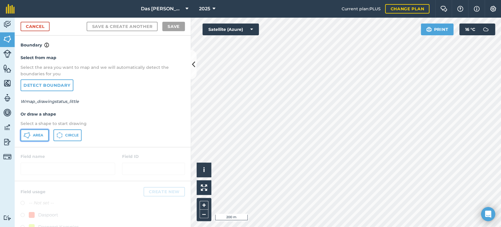
click at [33, 133] on span "Area" at bounding box center [38, 135] width 10 height 5
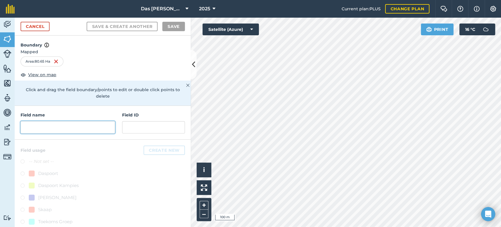
click at [95, 125] on input "text" at bounding box center [68, 127] width 95 height 12
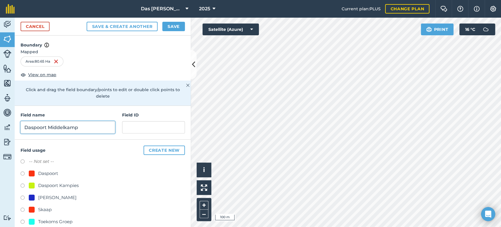
type input "Daspoort Middelkamp"
click at [39, 170] on div "Daspoort" at bounding box center [48, 173] width 20 height 7
radio input "true"
click at [177, 25] on button "Save" at bounding box center [173, 26] width 23 height 9
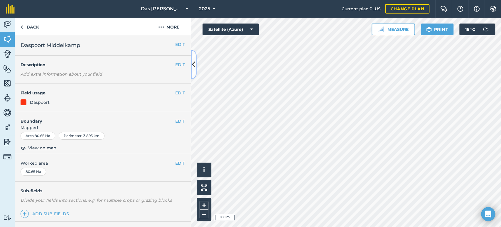
click at [193, 65] on icon at bounding box center [193, 64] width 3 height 10
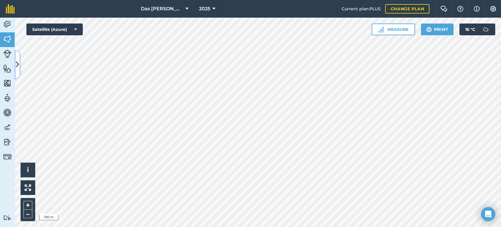
click at [17, 60] on icon at bounding box center [17, 64] width 3 height 10
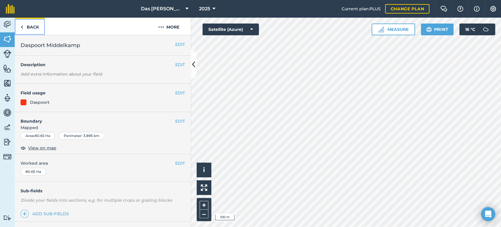
click at [28, 23] on link "Back" at bounding box center [30, 26] width 30 height 17
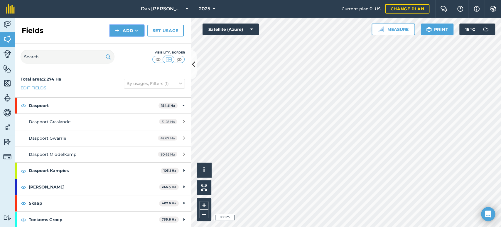
click at [131, 31] on button "Add" at bounding box center [127, 31] width 34 height 12
click at [130, 42] on link "Draw" at bounding box center [127, 43] width 32 height 13
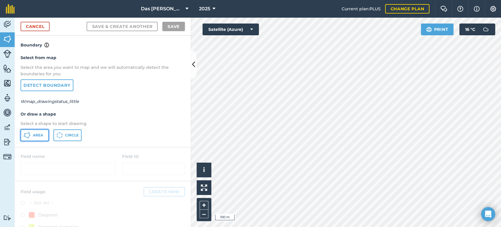
click at [41, 134] on span "Area" at bounding box center [38, 135] width 10 height 5
click at [391, 180] on div "Click to start drawing i © 2025 TomTom, Microsoft 20 m + –" at bounding box center [346, 122] width 310 height 209
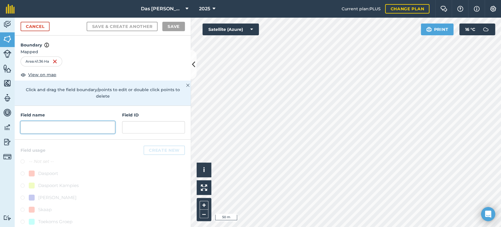
click at [69, 126] on input "text" at bounding box center [68, 127] width 95 height 12
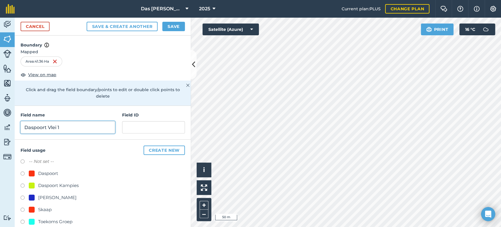
type input "Daspoort Vlei 1"
click at [34, 172] on div at bounding box center [32, 173] width 6 height 6
radio input "true"
click at [169, 25] on button "Save" at bounding box center [173, 26] width 23 height 9
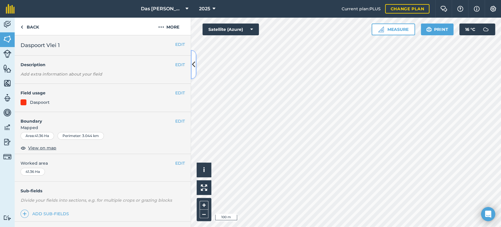
click at [194, 67] on icon at bounding box center [193, 64] width 3 height 10
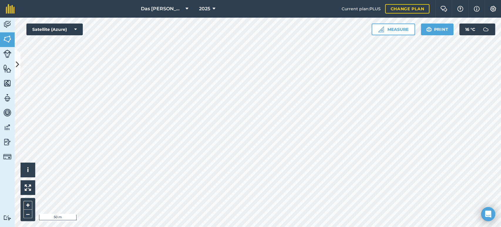
click at [153, 9] on div "Das Ram Boerdery 2025 Current plan : PLUS Change plan Farm Chat Help Info Setti…" at bounding box center [250, 113] width 501 height 227
click at [18, 63] on icon at bounding box center [17, 64] width 3 height 10
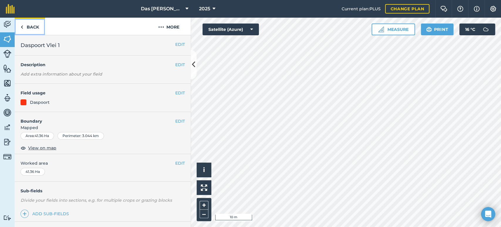
click at [40, 27] on link "Back" at bounding box center [30, 26] width 30 height 17
click at [177, 120] on button "EDIT" at bounding box center [180, 121] width 10 height 6
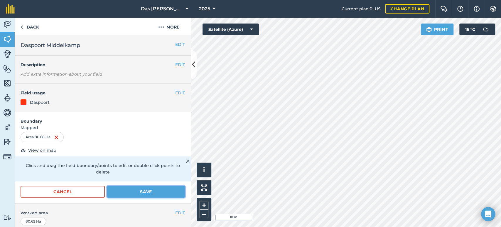
drag, startPoint x: 152, startPoint y: 191, endPoint x: 162, endPoint y: 191, distance: 10.9
click at [152, 191] on button "Save" at bounding box center [146, 192] width 78 height 12
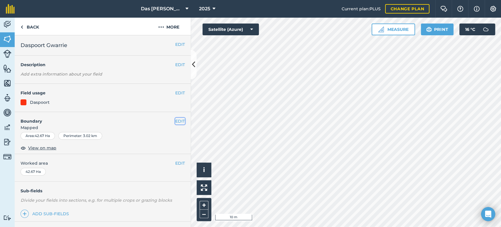
click at [175, 122] on button "EDIT" at bounding box center [180, 121] width 10 height 6
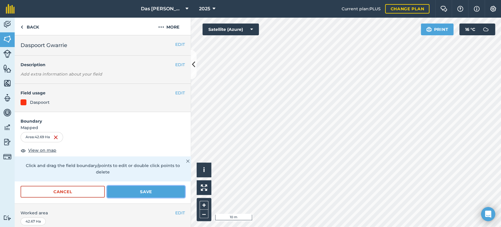
click at [134, 189] on button "Save" at bounding box center [146, 192] width 78 height 12
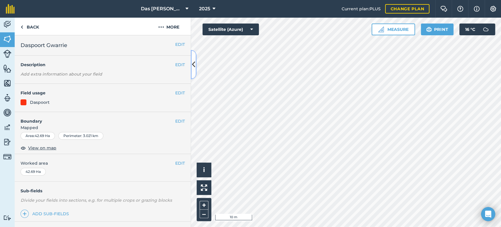
click at [196, 64] on button at bounding box center [194, 64] width 6 height 29
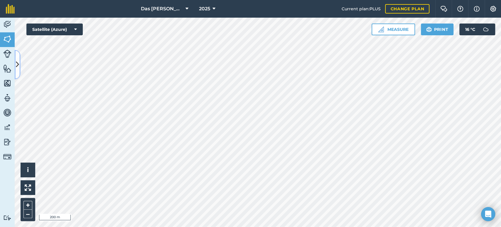
click at [19, 59] on button at bounding box center [18, 64] width 6 height 29
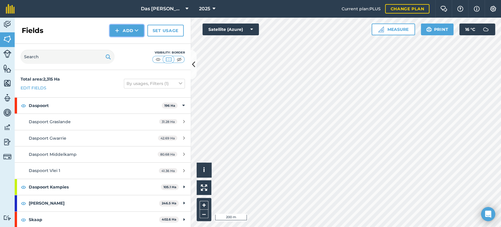
click at [130, 29] on button "Add" at bounding box center [127, 31] width 34 height 12
click at [134, 43] on link "Draw" at bounding box center [127, 43] width 32 height 13
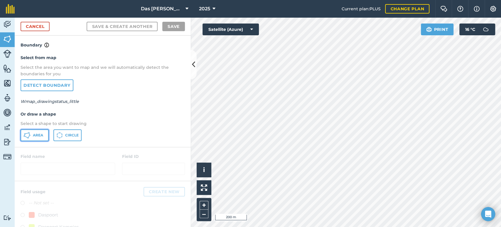
click at [36, 133] on span "Area" at bounding box center [38, 135] width 10 height 5
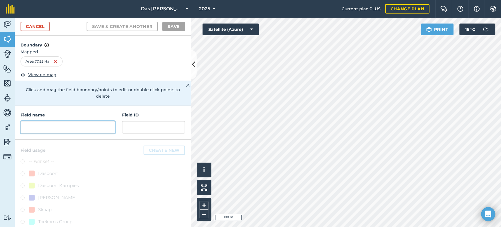
click at [94, 125] on input "text" at bounding box center [68, 127] width 95 height 12
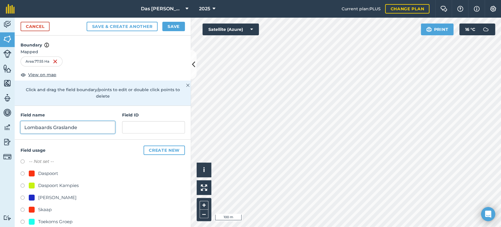
type input "Lombaards Graslande"
click at [41, 173] on div "Daspoort" at bounding box center [48, 173] width 20 height 7
radio input "true"
click at [172, 28] on button "Save" at bounding box center [173, 26] width 23 height 9
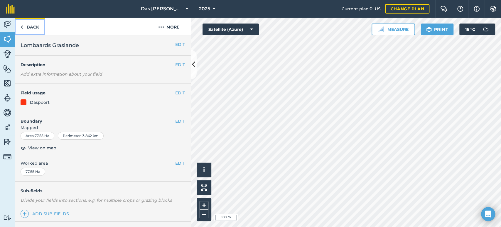
click at [40, 30] on link "Back" at bounding box center [30, 26] width 30 height 17
click at [30, 26] on link "Back" at bounding box center [30, 26] width 30 height 17
click at [176, 93] on button "EDIT" at bounding box center [180, 93] width 10 height 6
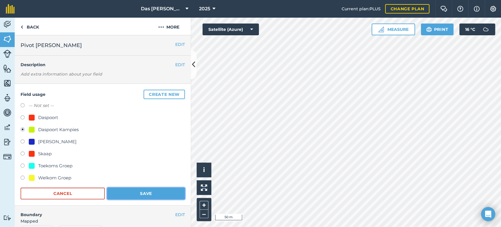
click at [140, 192] on button "Save" at bounding box center [146, 193] width 78 height 12
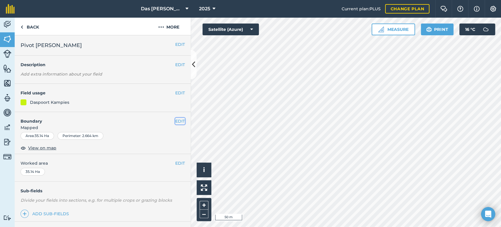
click at [175, 120] on button "EDIT" at bounding box center [180, 121] width 10 height 6
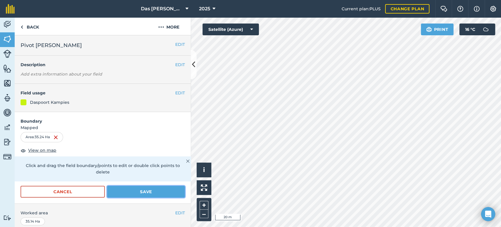
click at [150, 191] on button "Save" at bounding box center [146, 192] width 78 height 12
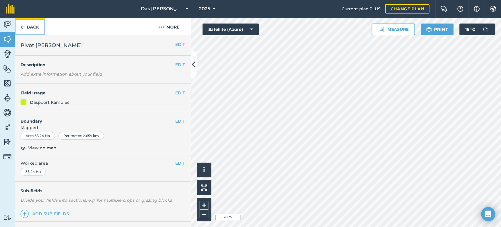
click at [29, 26] on link "Back" at bounding box center [30, 26] width 30 height 17
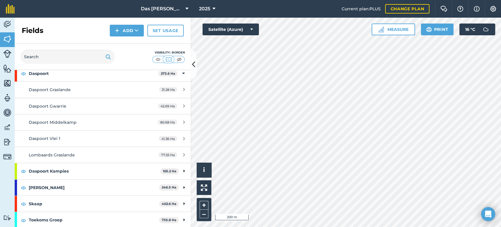
scroll to position [43, 0]
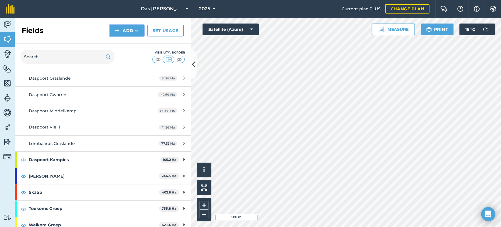
click at [135, 31] on icon at bounding box center [137, 31] width 4 height 6
click at [132, 42] on link "Draw" at bounding box center [127, 43] width 32 height 13
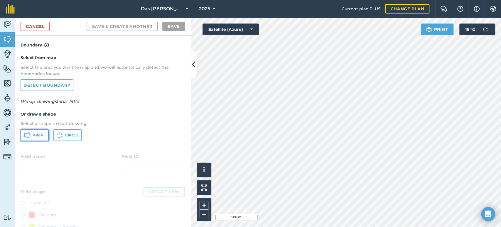
click at [40, 134] on span "Area" at bounding box center [38, 135] width 10 height 5
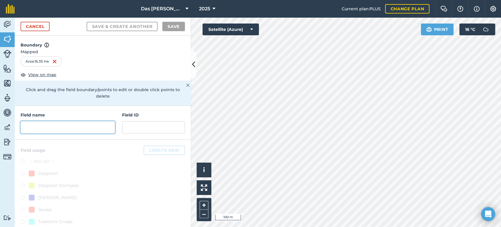
click at [71, 123] on input "text" at bounding box center [68, 127] width 95 height 12
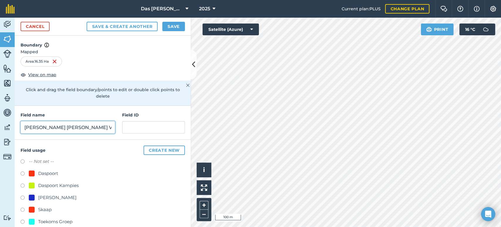
type input "Klein Kamp Vaalkop"
click at [44, 171] on div "Daspoort" at bounding box center [48, 173] width 20 height 7
radio input "true"
click at [178, 28] on button "Save" at bounding box center [173, 26] width 23 height 9
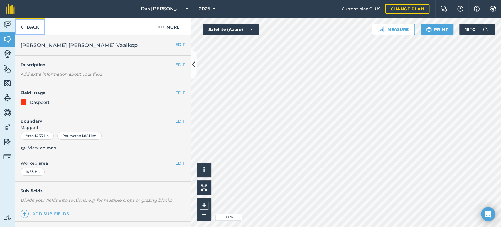
click at [37, 25] on link "Back" at bounding box center [30, 26] width 30 height 17
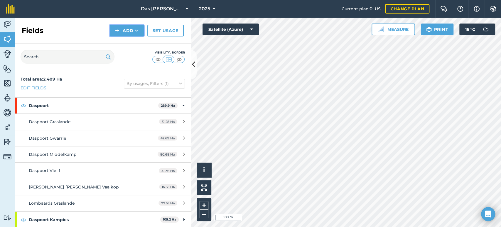
click at [138, 31] on icon at bounding box center [137, 31] width 4 height 6
click at [133, 43] on link "Draw" at bounding box center [127, 43] width 32 height 13
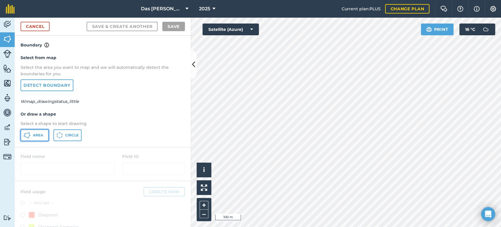
click at [30, 138] on icon at bounding box center [26, 135] width 7 height 7
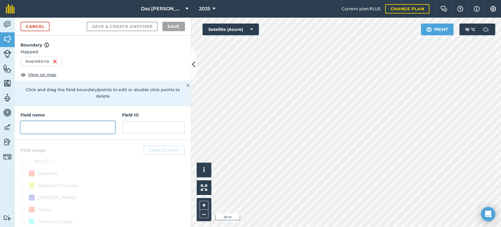
click at [96, 130] on input "text" at bounding box center [68, 127] width 95 height 12
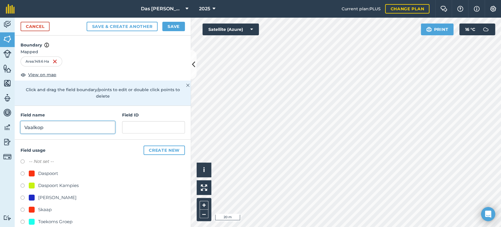
type input "Vaalkop"
click at [45, 170] on div "Daspoort" at bounding box center [48, 173] width 20 height 7
radio input "true"
click at [172, 28] on button "Save" at bounding box center [173, 26] width 23 height 9
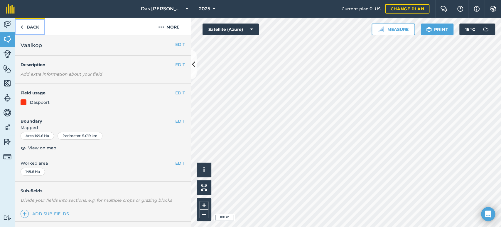
click at [34, 31] on link "Back" at bounding box center [30, 26] width 30 height 17
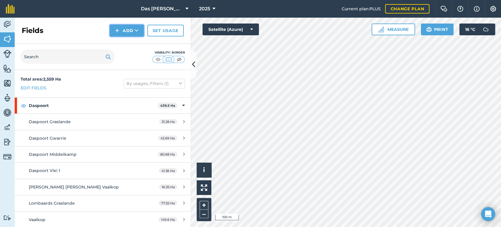
click at [133, 31] on button "Add" at bounding box center [127, 31] width 34 height 12
click at [127, 42] on link "Draw" at bounding box center [127, 43] width 32 height 13
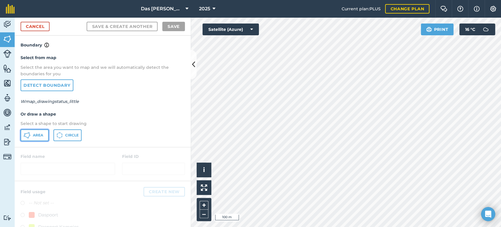
click at [37, 137] on span "Area" at bounding box center [38, 135] width 10 height 5
click at [31, 24] on link "Cancel" at bounding box center [35, 26] width 29 height 9
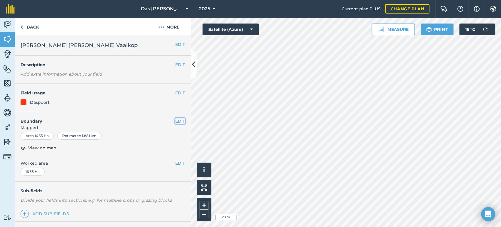
click at [175, 123] on button "EDIT" at bounding box center [180, 121] width 10 height 6
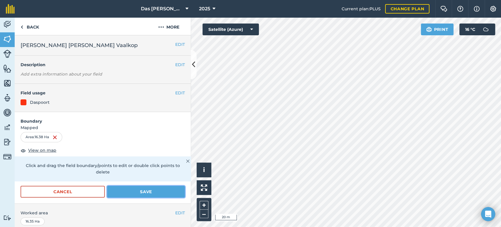
click at [151, 187] on button "Save" at bounding box center [146, 192] width 78 height 12
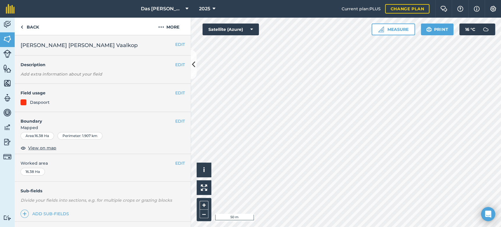
click at [184, 147] on div "Activity Fields Livestock Features Maps Team Vehicles Data Reporting Billing Tu…" at bounding box center [250, 122] width 501 height 209
click at [32, 29] on link "Back" at bounding box center [30, 26] width 30 height 17
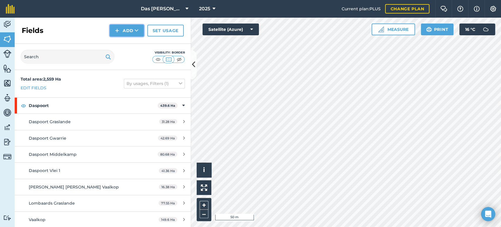
click at [136, 30] on icon at bounding box center [137, 31] width 4 height 6
click at [132, 42] on link "Draw" at bounding box center [127, 43] width 32 height 13
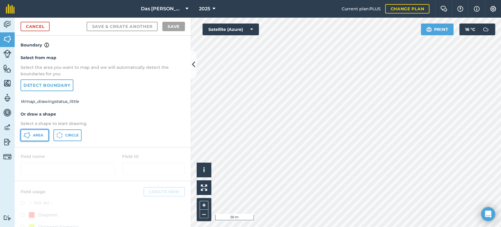
click at [44, 135] on button "Area" at bounding box center [35, 135] width 28 height 12
click at [246, 25] on button "Satellite (Azure)" at bounding box center [231, 29] width 56 height 12
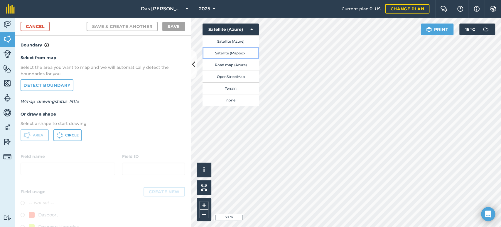
click at [237, 51] on button "Satellite (Mapbox)" at bounding box center [231, 53] width 56 height 12
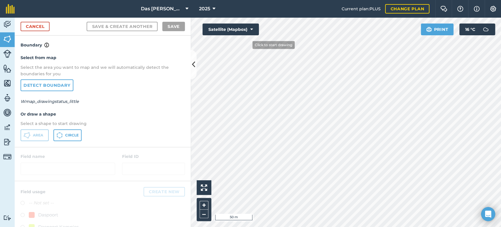
click at [245, 29] on div "Click to start drawing i 50 m + – Satellite (Mapbox) Print 16 ° C" at bounding box center [346, 122] width 310 height 209
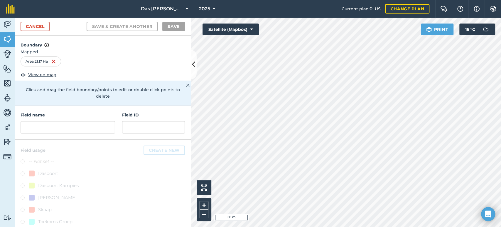
click at [332, 0] on html "Das Ram Boerdery 2025 Current plan : PLUS Change plan Farm Chat Help Info Setti…" at bounding box center [250, 113] width 501 height 227
click at [311, 9] on div "Das Ram Boerdery 2025 Current plan : PLUS Change plan Farm Chat Help Info Setti…" at bounding box center [250, 113] width 501 height 227
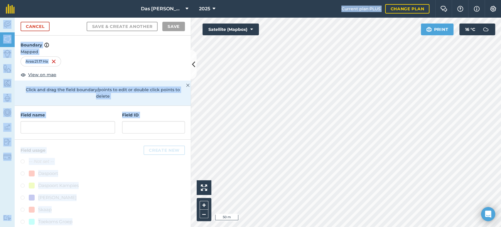
click at [324, 103] on div "Das Ram Boerdery 2025 Current plan : PLUS Change plan Farm Chat Help Info Setti…" at bounding box center [250, 113] width 501 height 227
click at [147, 49] on span "Mapped" at bounding box center [103, 51] width 176 height 6
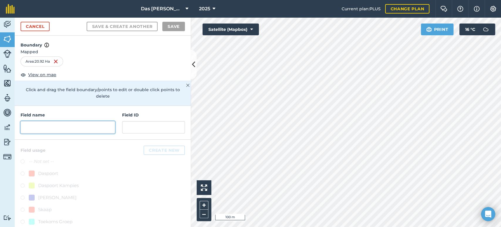
click at [48, 124] on input "text" at bounding box center [68, 127] width 95 height 12
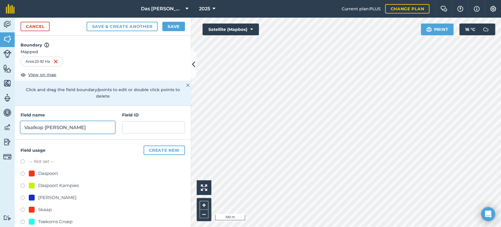
type input "Vaalkop Bo Spoor"
click at [38, 172] on div "Daspoort" at bounding box center [43, 173] width 29 height 7
radio input "true"
click at [171, 27] on button "Save" at bounding box center [173, 26] width 23 height 9
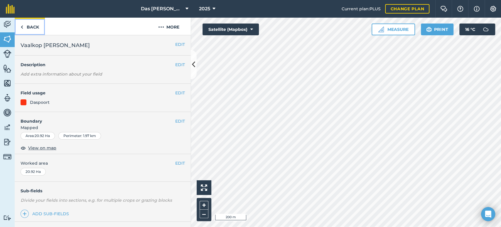
click at [29, 29] on link "Back" at bounding box center [30, 26] width 30 height 17
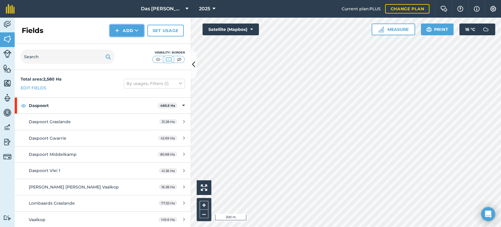
click at [138, 35] on button "Add" at bounding box center [127, 31] width 34 height 12
click at [137, 43] on link "Draw" at bounding box center [127, 43] width 32 height 13
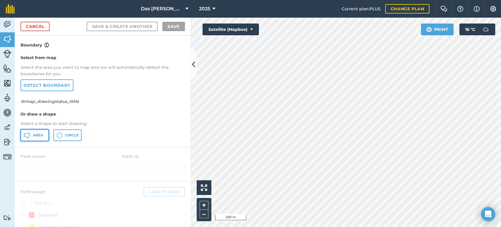
click at [38, 135] on span "Area" at bounding box center [38, 135] width 10 height 5
click at [44, 27] on link "Cancel" at bounding box center [35, 26] width 29 height 9
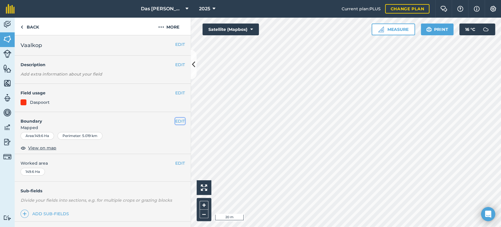
click at [175, 121] on button "EDIT" at bounding box center [180, 121] width 10 height 6
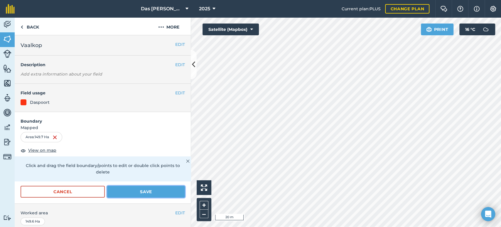
click at [158, 190] on button "Save" at bounding box center [146, 192] width 78 height 12
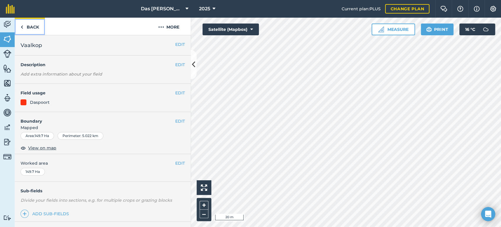
click at [33, 27] on link "Back" at bounding box center [30, 26] width 30 height 17
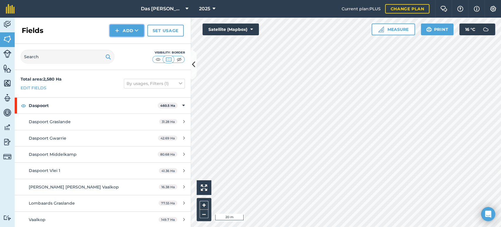
click at [136, 32] on icon at bounding box center [137, 31] width 4 height 6
click at [133, 46] on link "Draw" at bounding box center [127, 43] width 32 height 13
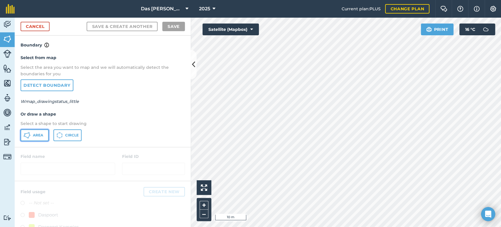
click at [42, 133] on span "Area" at bounding box center [38, 135] width 10 height 5
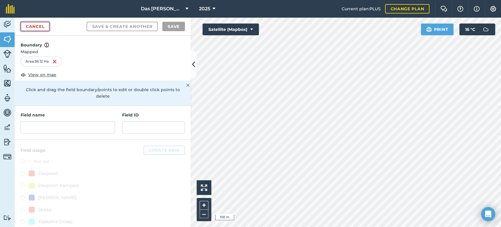
click at [36, 26] on link "Cancel" at bounding box center [35, 26] width 29 height 9
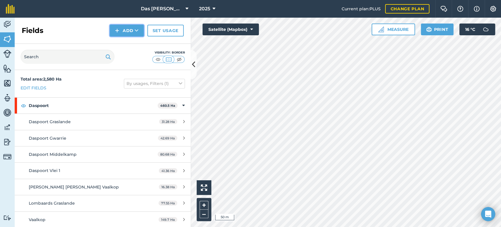
click at [127, 34] on button "Add" at bounding box center [127, 31] width 34 height 12
click at [127, 42] on link "Draw" at bounding box center [127, 43] width 32 height 13
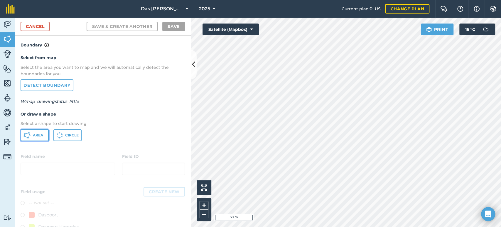
drag, startPoint x: 33, startPoint y: 137, endPoint x: 126, endPoint y: 136, distance: 92.2
click at [34, 137] on span "Area" at bounding box center [38, 135] width 10 height 5
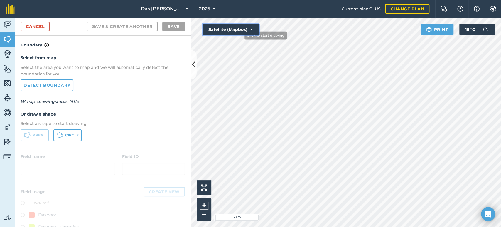
click at [243, 31] on button "Satellite (Mapbox)" at bounding box center [231, 29] width 56 height 12
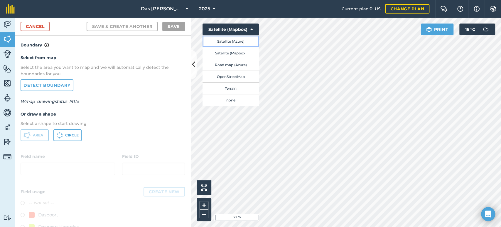
click at [242, 40] on button "Satellite (Azure)" at bounding box center [231, 41] width 56 height 12
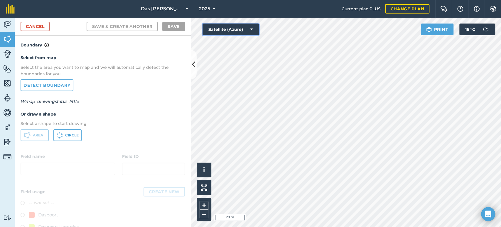
click at [231, 34] on button "Satellite (Azure)" at bounding box center [231, 29] width 56 height 12
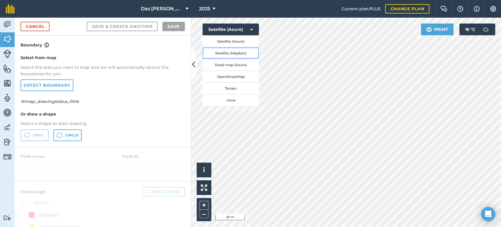
click at [237, 53] on button "Satellite (Mapbox)" at bounding box center [231, 53] width 56 height 12
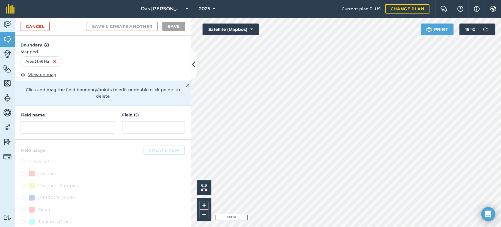
click at [87, 120] on div "Field name" at bounding box center [68, 123] width 95 height 22
click at [84, 124] on input "text" at bounding box center [68, 127] width 95 height 12
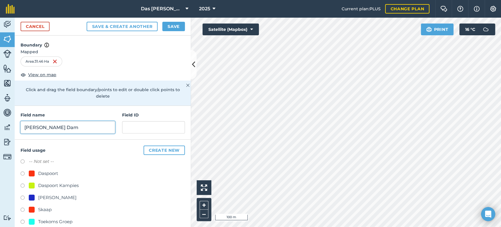
type input "Kamp bo Dam"
click at [44, 173] on div "Daspoort" at bounding box center [48, 173] width 20 height 7
radio input "true"
click at [179, 28] on button "Save" at bounding box center [173, 26] width 23 height 9
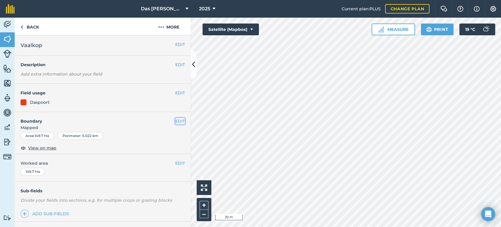
click at [178, 120] on button "EDIT" at bounding box center [180, 121] width 10 height 6
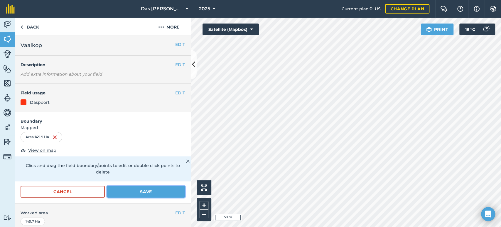
click at [152, 193] on button "Save" at bounding box center [146, 192] width 78 height 12
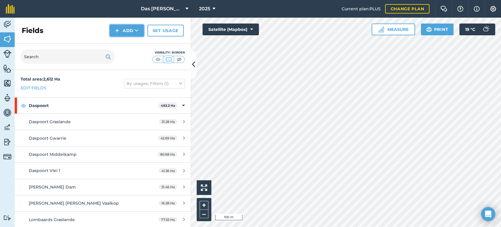
click at [141, 31] on button "Add" at bounding box center [127, 31] width 34 height 12
click at [135, 42] on link "Draw" at bounding box center [127, 43] width 32 height 13
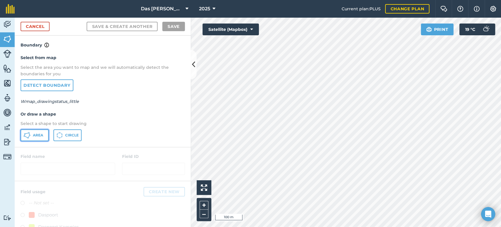
click at [31, 134] on button "Area" at bounding box center [35, 135] width 28 height 12
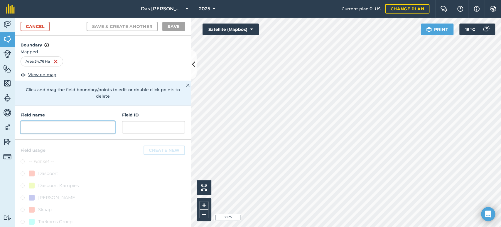
click at [99, 122] on input "text" at bounding box center [68, 127] width 95 height 12
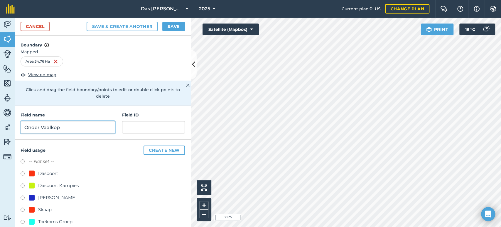
type input "Onder Vaalkop"
click at [42, 172] on div "Daspoort" at bounding box center [48, 173] width 20 height 7
radio input "true"
drag, startPoint x: 172, startPoint y: 27, endPoint x: 185, endPoint y: 35, distance: 15.2
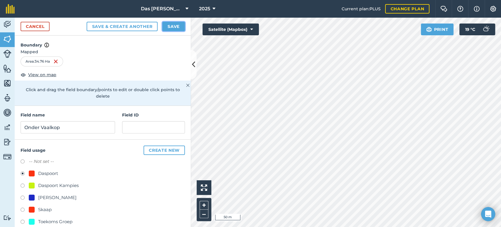
click at [172, 27] on button "Save" at bounding box center [173, 26] width 23 height 9
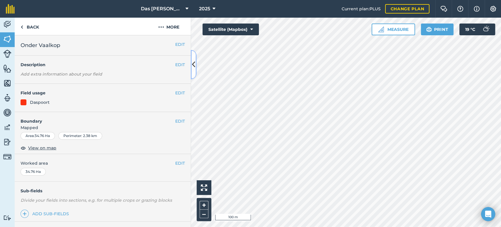
click at [195, 74] on button at bounding box center [194, 64] width 6 height 29
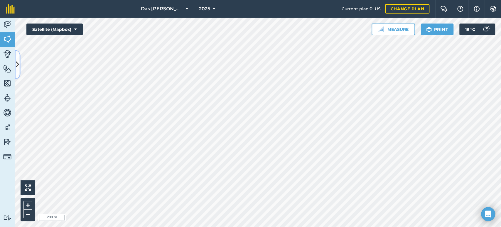
click at [18, 68] on icon at bounding box center [17, 64] width 3 height 10
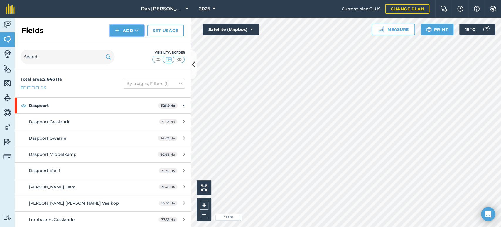
click at [139, 32] on button "Add" at bounding box center [127, 31] width 34 height 12
click at [137, 46] on link "Draw" at bounding box center [127, 43] width 32 height 13
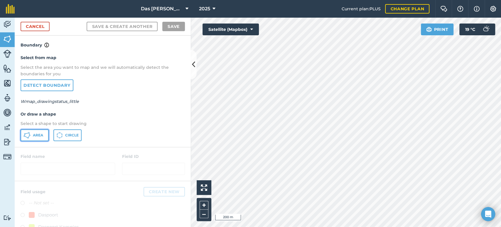
click at [33, 133] on span "Area" at bounding box center [38, 135] width 10 height 5
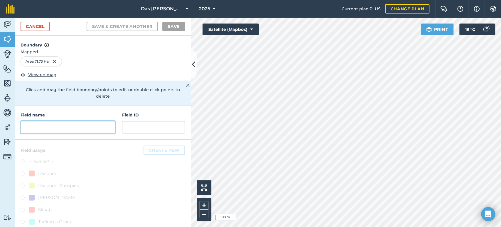
click at [97, 125] on input "text" at bounding box center [68, 127] width 95 height 12
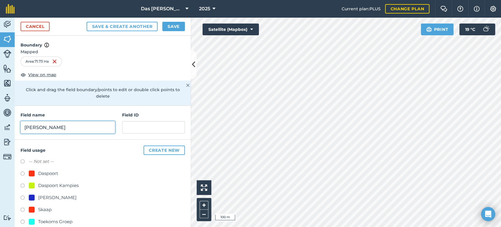
type input "Pompie Kamp"
click at [46, 172] on div "Daspoort" at bounding box center [48, 173] width 20 height 7
radio input "true"
click at [174, 29] on button "Save" at bounding box center [173, 26] width 23 height 9
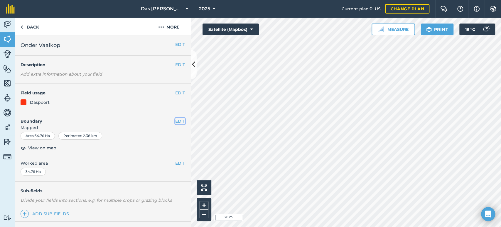
click at [175, 120] on button "EDIT" at bounding box center [180, 121] width 10 height 6
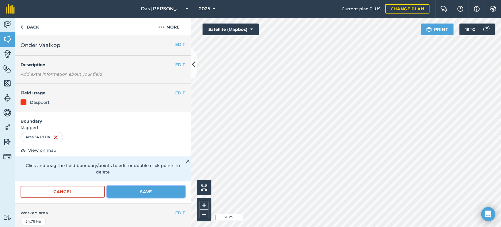
click at [145, 191] on button "Save" at bounding box center [146, 192] width 78 height 12
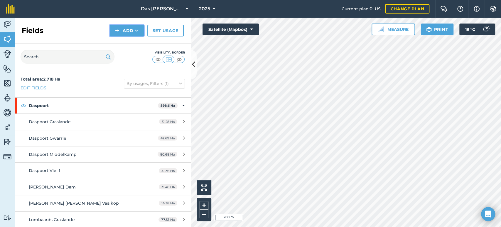
click at [137, 35] on button "Add" at bounding box center [127, 31] width 34 height 12
click at [137, 42] on link "Draw" at bounding box center [127, 43] width 32 height 13
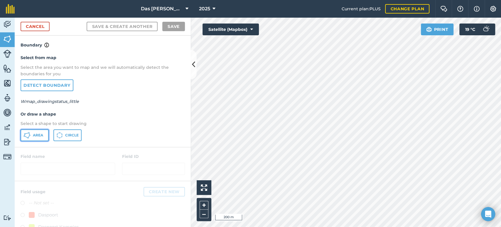
click at [37, 134] on span "Area" at bounding box center [38, 135] width 10 height 5
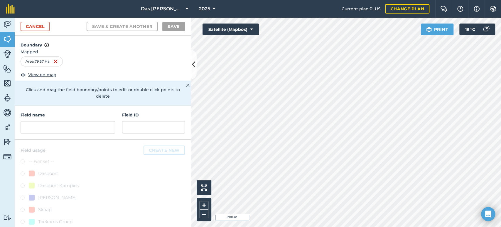
click at [76, 131] on div "Field name Field ID" at bounding box center [103, 123] width 176 height 34
click at [77, 130] on input "text" at bounding box center [68, 127] width 95 height 12
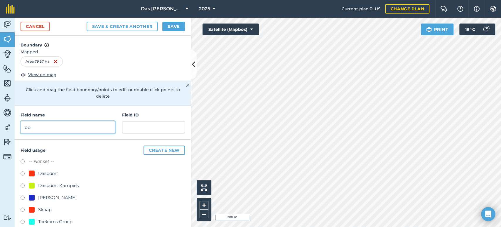
type input "b"
type input "Boskamp"
click at [55, 172] on div "Daspoort" at bounding box center [48, 173] width 20 height 7
radio input "true"
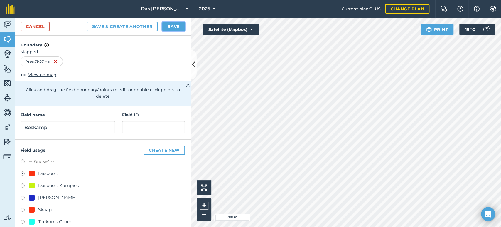
click at [174, 25] on button "Save" at bounding box center [173, 26] width 23 height 9
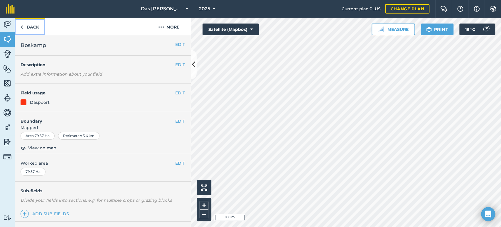
click at [23, 23] on link "Back" at bounding box center [30, 26] width 30 height 17
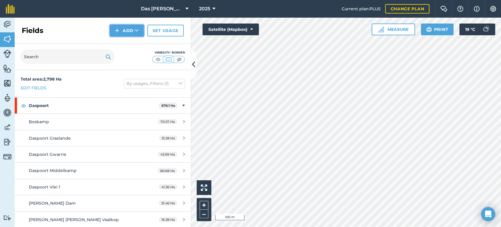
click at [136, 28] on icon at bounding box center [137, 31] width 4 height 6
click at [126, 41] on link "Draw" at bounding box center [127, 43] width 32 height 13
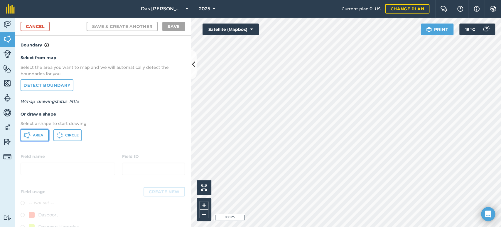
click at [33, 134] on span "Area" at bounding box center [38, 135] width 10 height 5
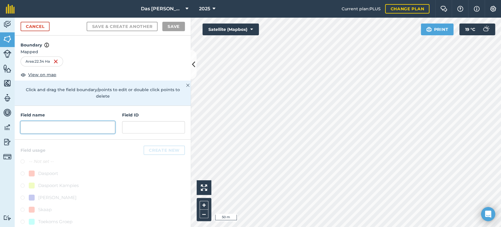
click at [80, 129] on input "text" at bounding box center [68, 127] width 95 height 12
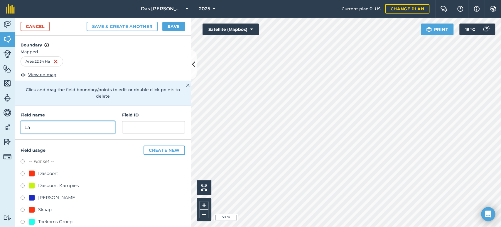
type input "L"
type input "Grasland bo Spoor"
click at [41, 172] on div "Daspoort" at bounding box center [48, 173] width 20 height 7
radio input "true"
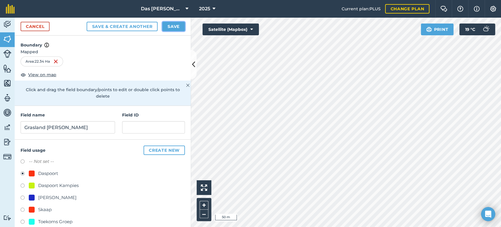
click at [182, 28] on button "Save" at bounding box center [173, 26] width 23 height 9
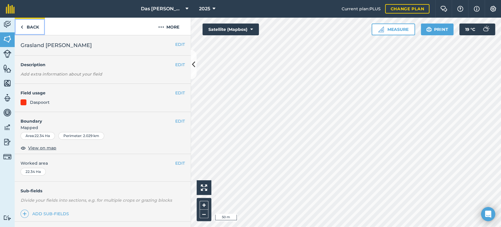
click at [24, 25] on link "Back" at bounding box center [30, 26] width 30 height 17
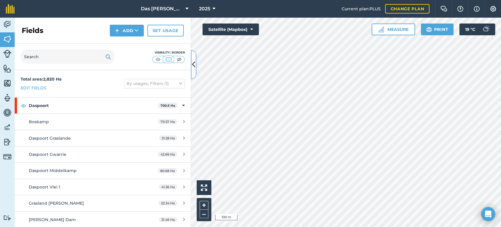
click at [193, 70] on icon at bounding box center [193, 64] width 3 height 10
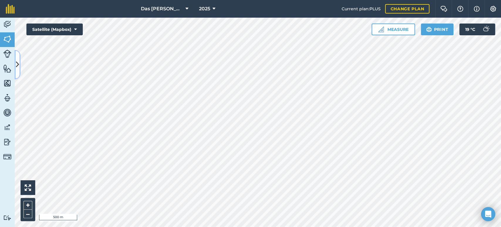
click at [19, 62] on button at bounding box center [18, 64] width 6 height 29
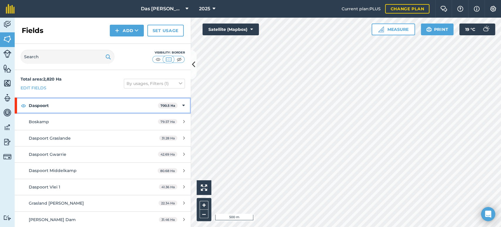
click at [182, 103] on icon at bounding box center [183, 105] width 3 height 6
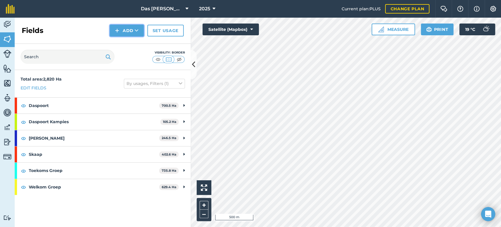
click at [141, 33] on button "Add" at bounding box center [127, 31] width 34 height 12
click at [138, 41] on link "Draw" at bounding box center [127, 43] width 32 height 13
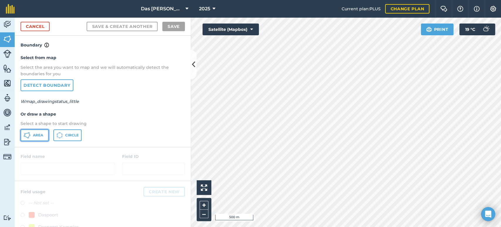
click at [27, 136] on icon at bounding box center [26, 135] width 7 height 7
click at [41, 29] on link "Cancel" at bounding box center [35, 26] width 29 height 9
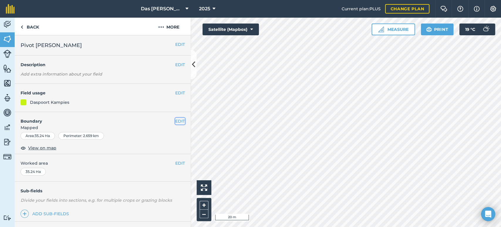
click at [177, 122] on button "EDIT" at bounding box center [180, 121] width 10 height 6
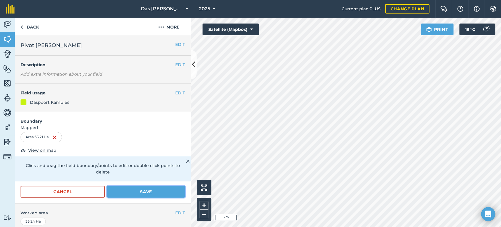
click at [130, 193] on button "Save" at bounding box center [146, 192] width 78 height 12
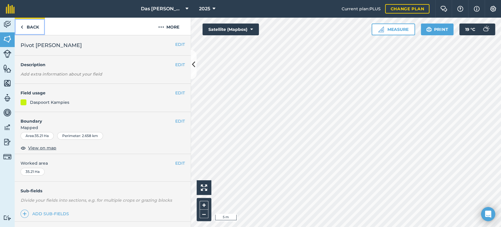
click at [33, 30] on link "Back" at bounding box center [30, 26] width 30 height 17
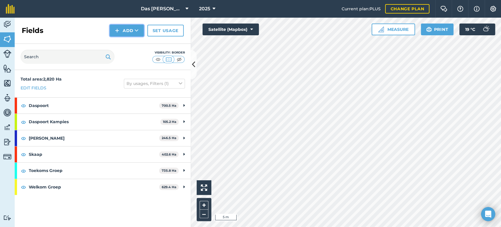
click at [129, 32] on button "Add" at bounding box center [127, 31] width 34 height 12
click at [130, 43] on link "Draw" at bounding box center [127, 43] width 32 height 13
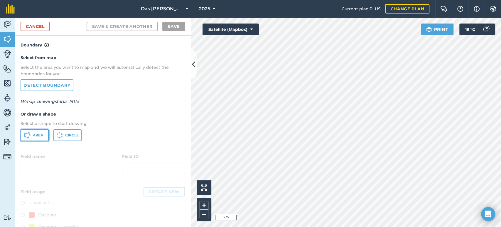
drag, startPoint x: 33, startPoint y: 137, endPoint x: 62, endPoint y: 134, distance: 28.7
click at [34, 137] on button "Area" at bounding box center [35, 135] width 28 height 12
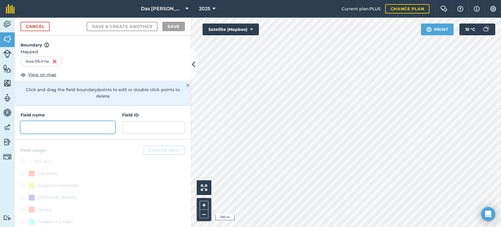
click at [87, 125] on input "text" at bounding box center [68, 127] width 95 height 12
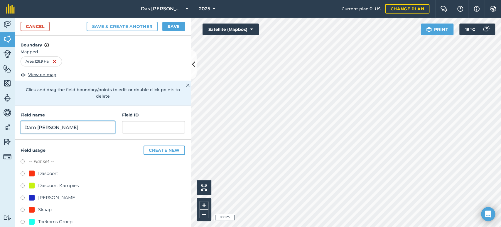
type input "Dam Kamp"
click at [51, 170] on div "Daspoort" at bounding box center [48, 173] width 20 height 7
radio input "true"
click at [173, 25] on button "Save" at bounding box center [173, 26] width 23 height 9
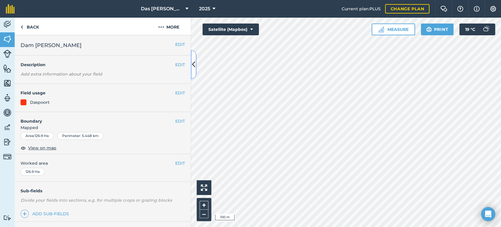
click at [192, 58] on button at bounding box center [194, 64] width 6 height 29
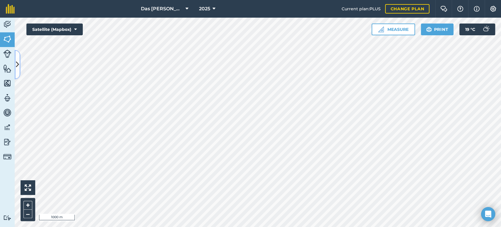
click at [18, 64] on icon at bounding box center [17, 64] width 3 height 10
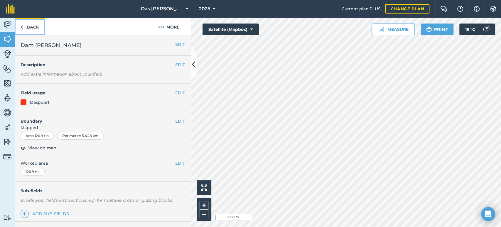
click at [26, 27] on link "Back" at bounding box center [30, 26] width 30 height 17
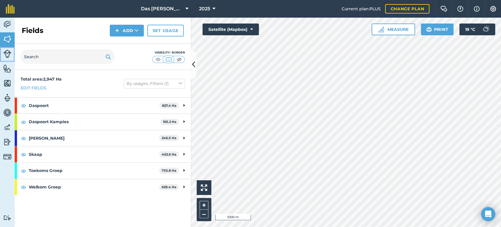
click at [5, 53] on img at bounding box center [7, 54] width 8 height 8
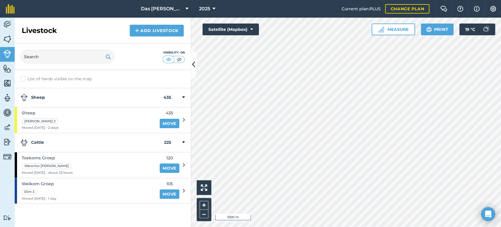
click at [184, 95] on div at bounding box center [178, 97] width 14 height 7
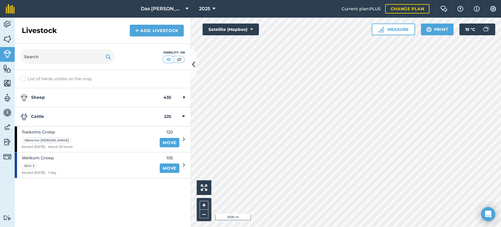
click at [185, 114] on div "Cattle 225" at bounding box center [103, 116] width 176 height 19
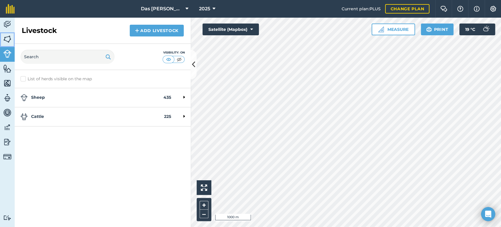
click at [9, 39] on img at bounding box center [7, 39] width 8 height 9
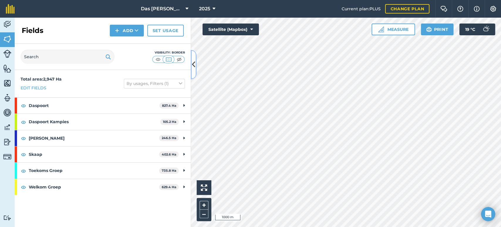
click at [194, 66] on icon at bounding box center [193, 64] width 3 height 10
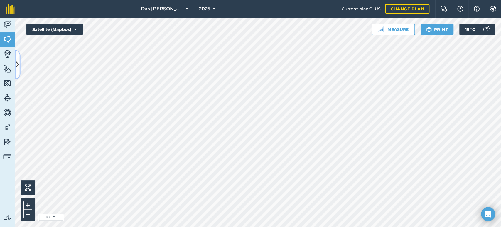
click at [18, 69] on icon at bounding box center [17, 64] width 3 height 10
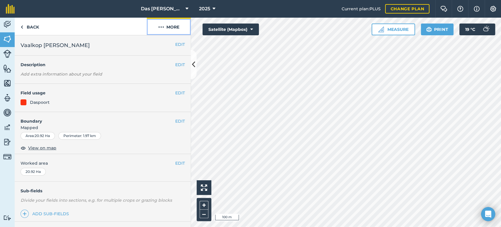
click at [173, 27] on button "More" at bounding box center [169, 26] width 44 height 17
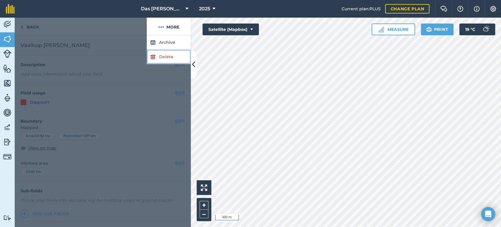
click at [171, 54] on link "Delete" at bounding box center [169, 57] width 44 height 14
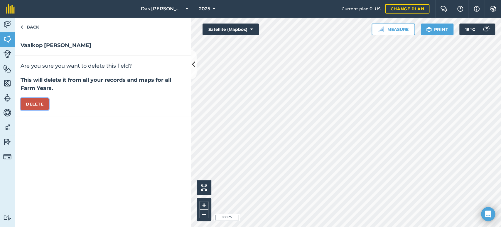
click at [40, 102] on button "Delete" at bounding box center [35, 104] width 28 height 12
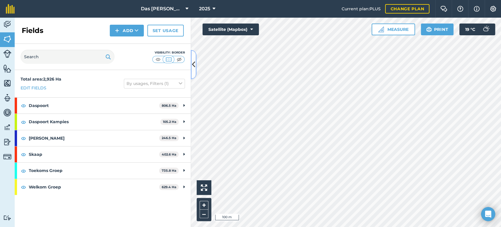
click at [193, 66] on icon at bounding box center [193, 64] width 3 height 10
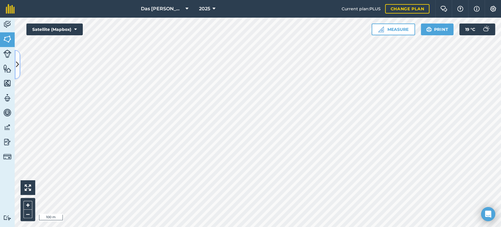
click at [18, 66] on icon at bounding box center [17, 64] width 3 height 10
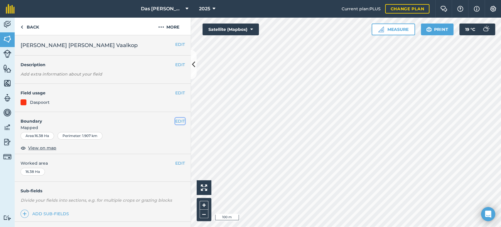
click at [175, 120] on button "EDIT" at bounding box center [180, 121] width 10 height 6
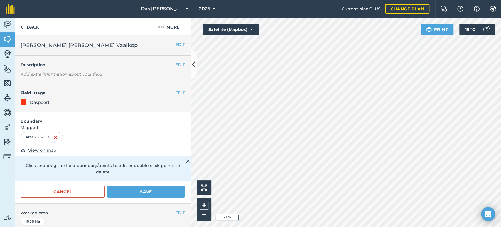
click at [337, 226] on html "Das Ram Boerdery 2025 Current plan : PLUS Change plan Farm Chat Help Info Setti…" at bounding box center [250, 113] width 501 height 227
click at [174, 189] on button "Save" at bounding box center [146, 192] width 78 height 12
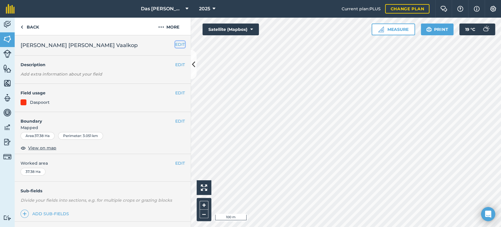
click at [178, 45] on button "EDIT" at bounding box center [180, 44] width 10 height 6
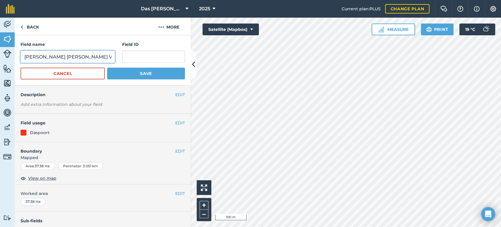
click at [83, 58] on input "Klein Kamp Vaalkop" at bounding box center [68, 57] width 95 height 12
type input "Kamp Bo Spoor"
click at [146, 74] on button "Save" at bounding box center [146, 74] width 78 height 12
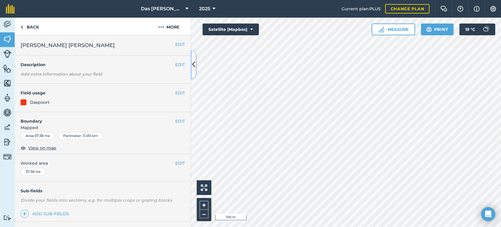
click at [195, 60] on icon at bounding box center [193, 64] width 3 height 10
